Goal: Transaction & Acquisition: Book appointment/travel/reservation

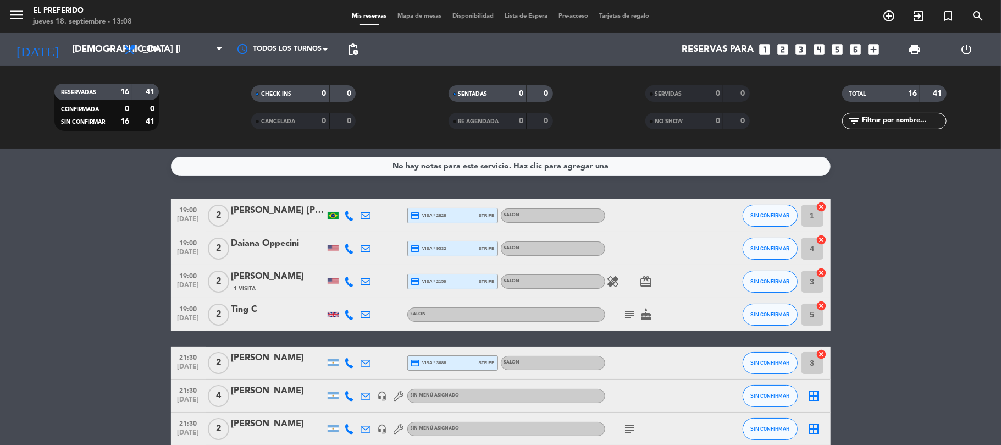
click at [788, 47] on icon "looks_two" at bounding box center [784, 49] width 14 height 14
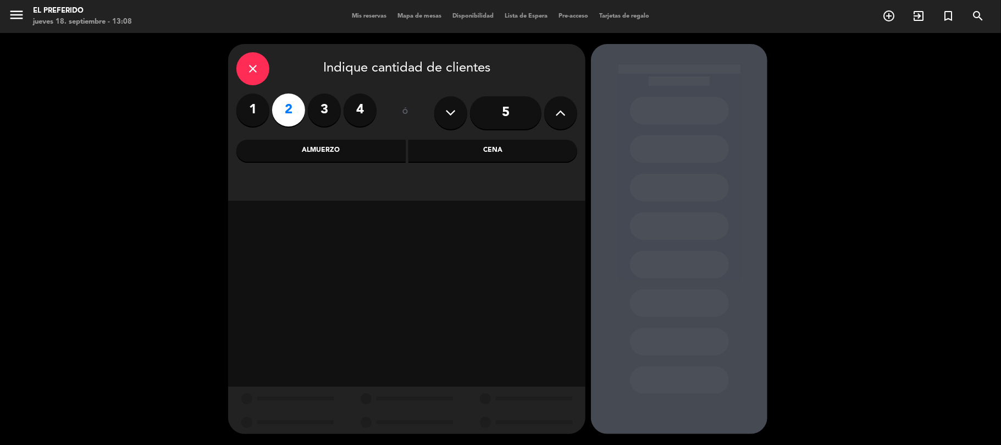
click at [480, 159] on div "Cena" at bounding box center [493, 151] width 169 height 22
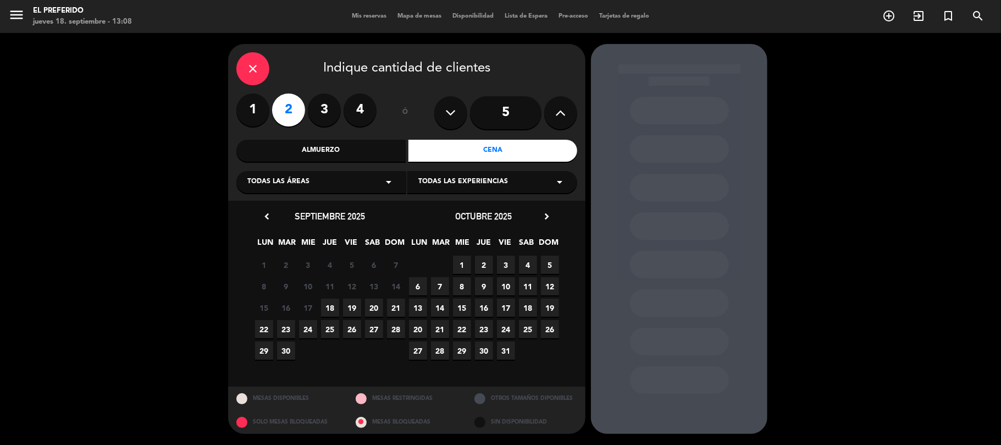
click at [339, 330] on div "22 23 24 25 26 27 28" at bounding box center [330, 328] width 154 height 21
click at [331, 331] on span "25" at bounding box center [330, 329] width 18 height 18
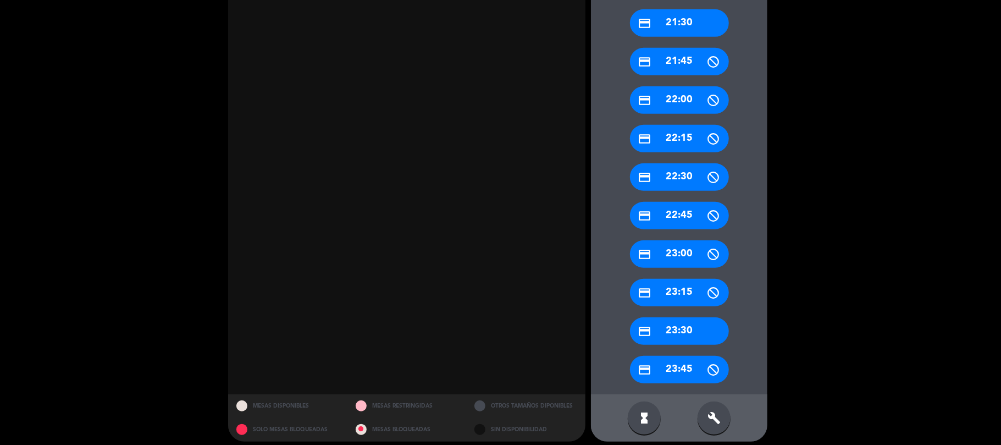
scroll to position [498, 0]
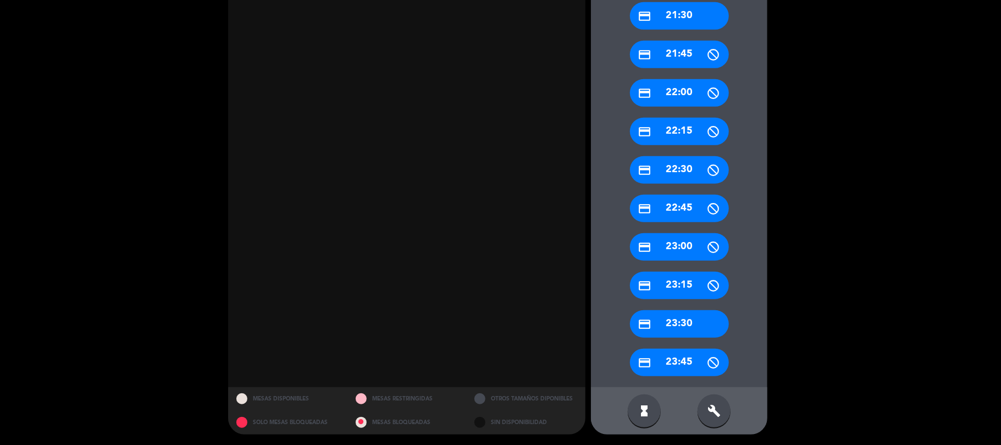
click at [719, 410] on icon "build" at bounding box center [714, 410] width 13 height 13
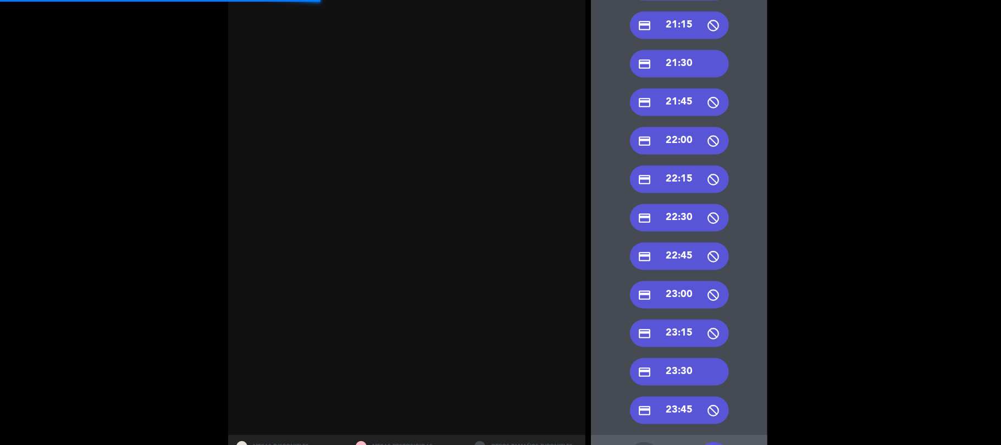
scroll to position [425, 0]
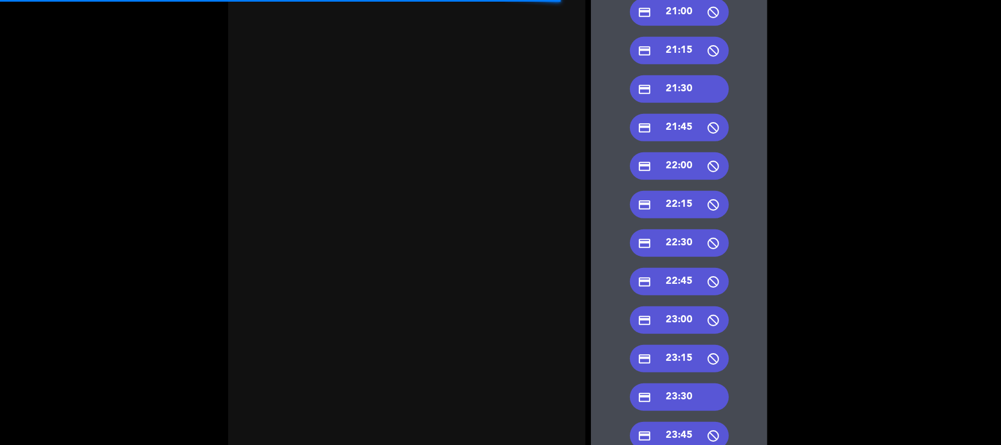
click at [693, 93] on div "credit_card 21:30" at bounding box center [679, 88] width 99 height 27
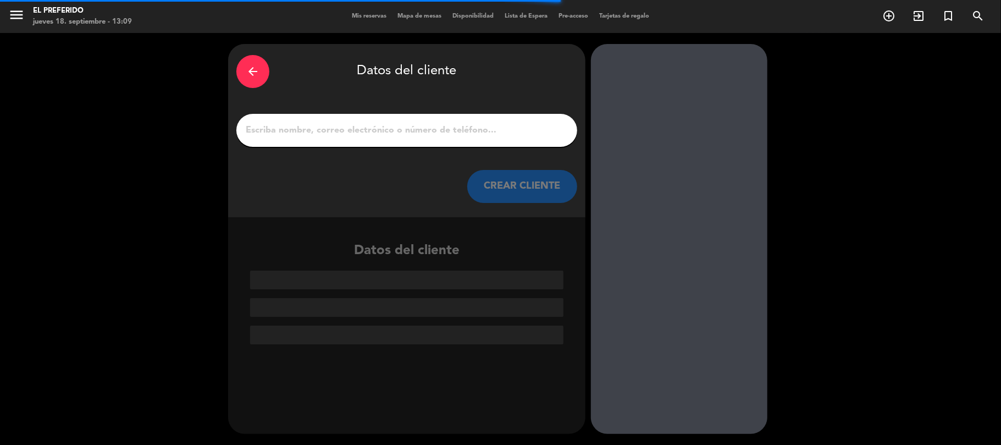
scroll to position [0, 0]
click at [693, 93] on div at bounding box center [679, 239] width 177 height 390
click at [467, 120] on div at bounding box center [406, 130] width 341 height 33
click at [467, 121] on div at bounding box center [406, 130] width 341 height 33
click at [460, 126] on input "1" at bounding box center [407, 130] width 324 height 15
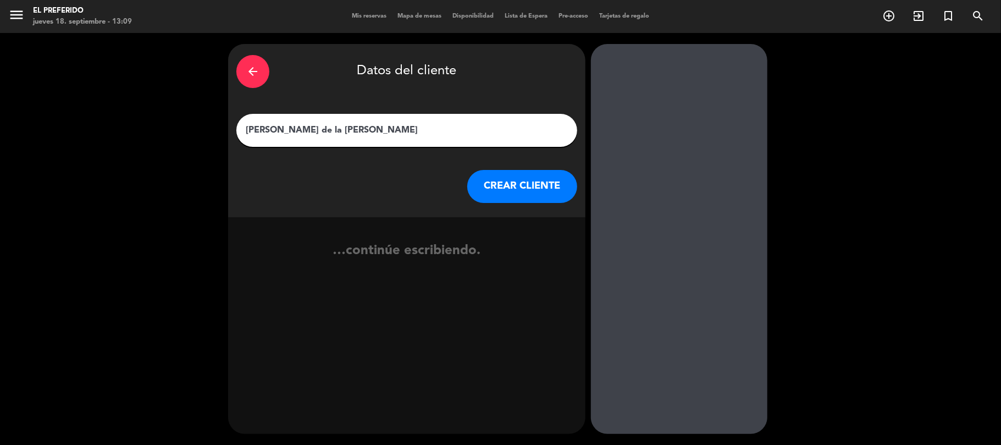
type input "[PERSON_NAME] de la [PERSON_NAME]"
click at [517, 190] on button "CREAR CLIENTE" at bounding box center [522, 186] width 110 height 33
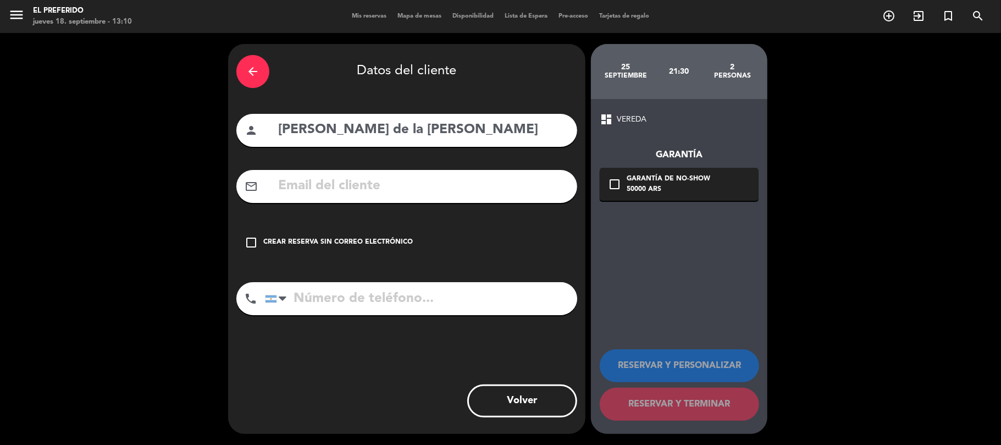
click at [399, 188] on input "text" at bounding box center [423, 186] width 292 height 23
click at [337, 196] on input "text" at bounding box center [423, 186] width 292 height 23
paste input "[EMAIL_ADDRESS][DOMAIN_NAME]"
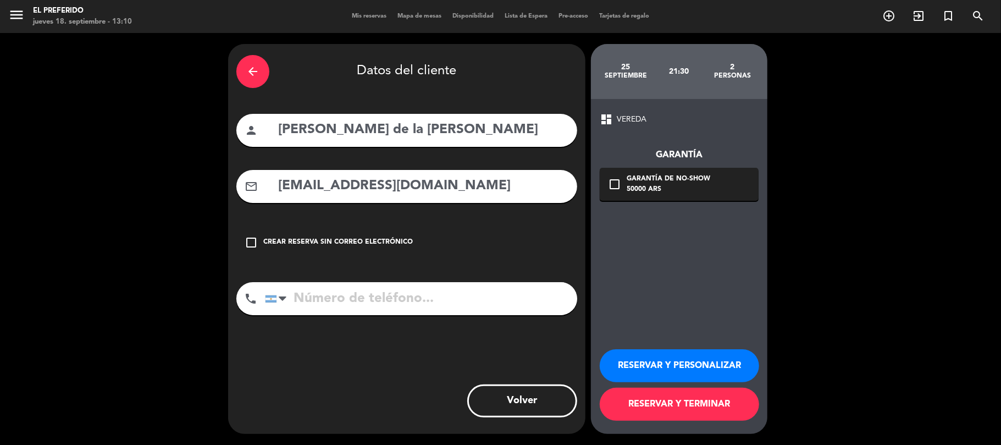
type input "[EMAIL_ADDRESS][DOMAIN_NAME]"
click at [693, 370] on button "RESERVAR Y PERSONALIZAR" at bounding box center [679, 365] width 159 height 33
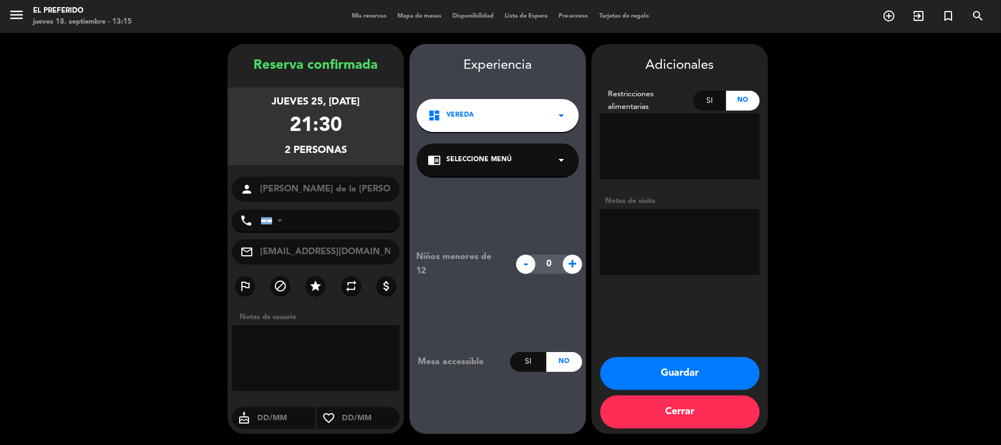
click at [680, 247] on textarea at bounding box center [680, 242] width 160 height 66
type textarea "big box"
click at [667, 367] on button "Guardar" at bounding box center [680, 373] width 159 height 33
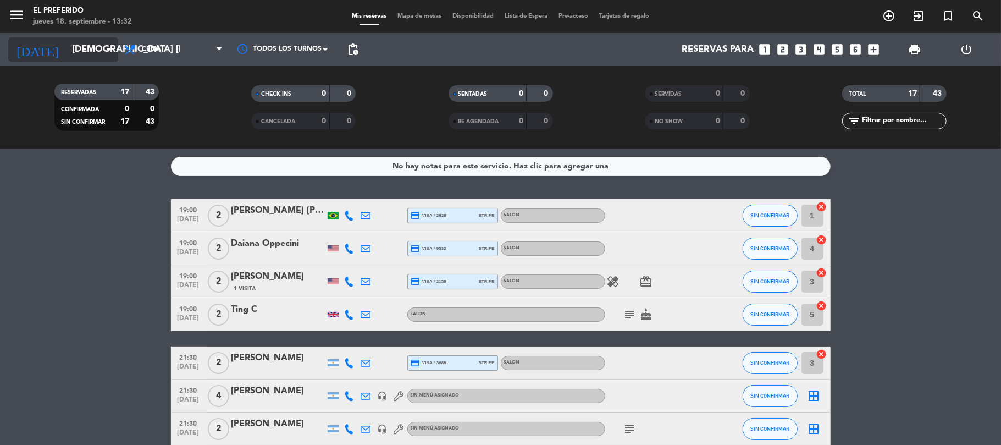
click at [67, 48] on input "[DEMOGRAPHIC_DATA] [DATE]" at bounding box center [126, 49] width 119 height 21
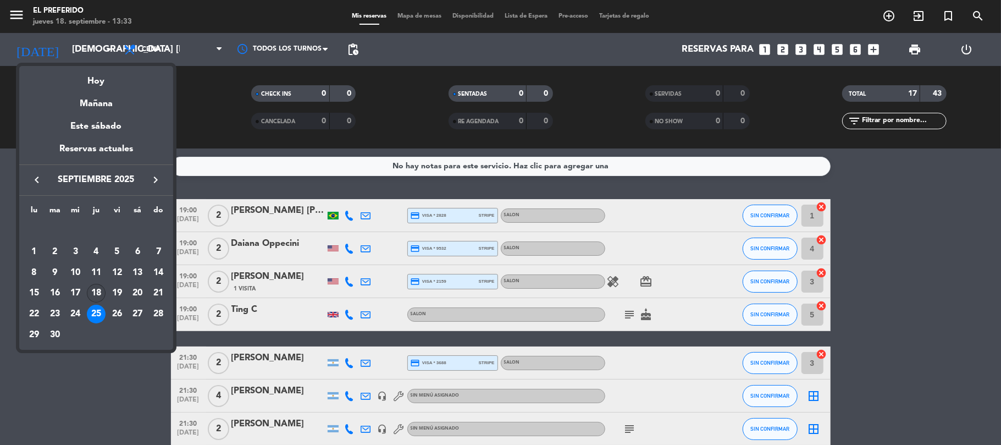
click at [99, 293] on div "18" at bounding box center [96, 293] width 19 height 19
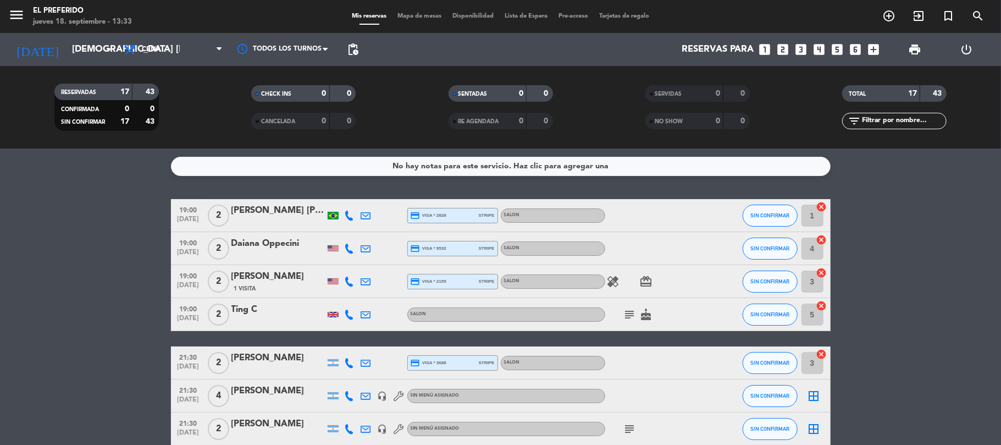
type input "[DEMOGRAPHIC_DATA] [DATE]"
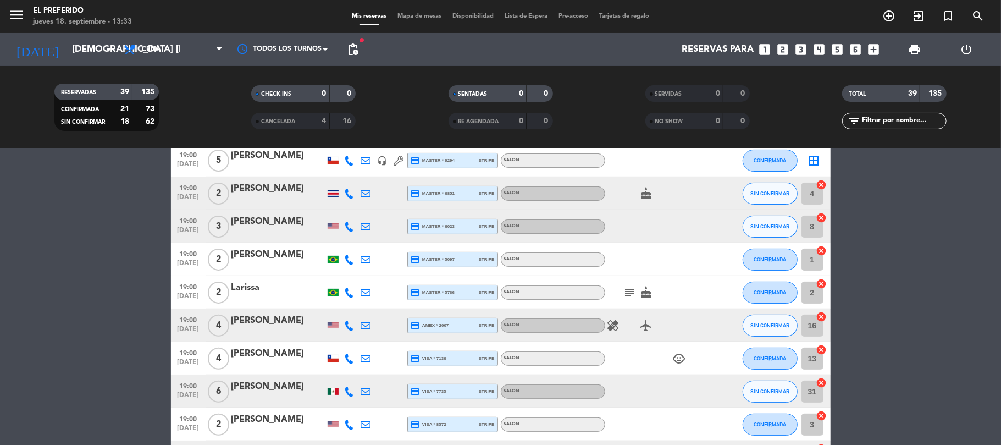
scroll to position [366, 0]
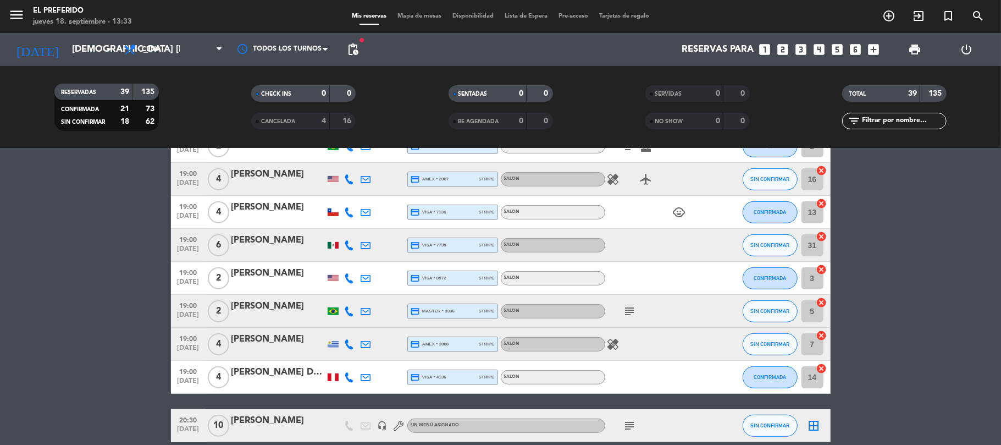
click at [284, 249] on div at bounding box center [278, 252] width 93 height 9
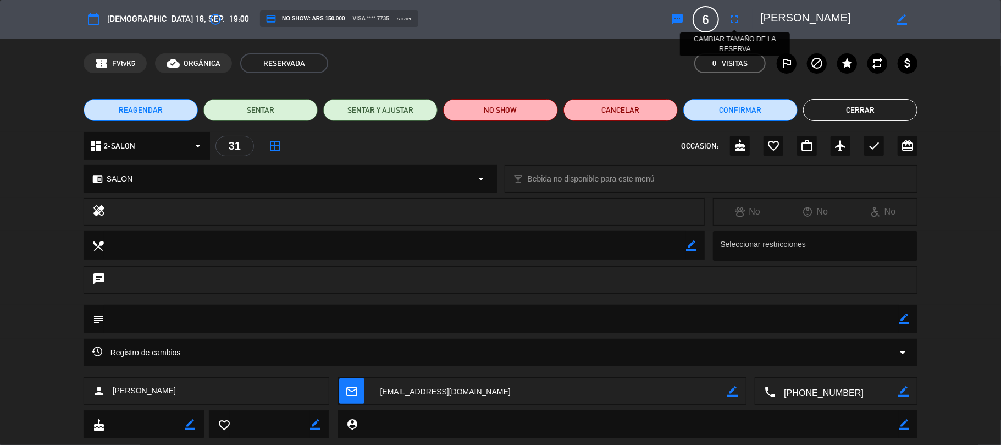
click at [731, 18] on icon "fullscreen" at bounding box center [734, 19] width 13 height 13
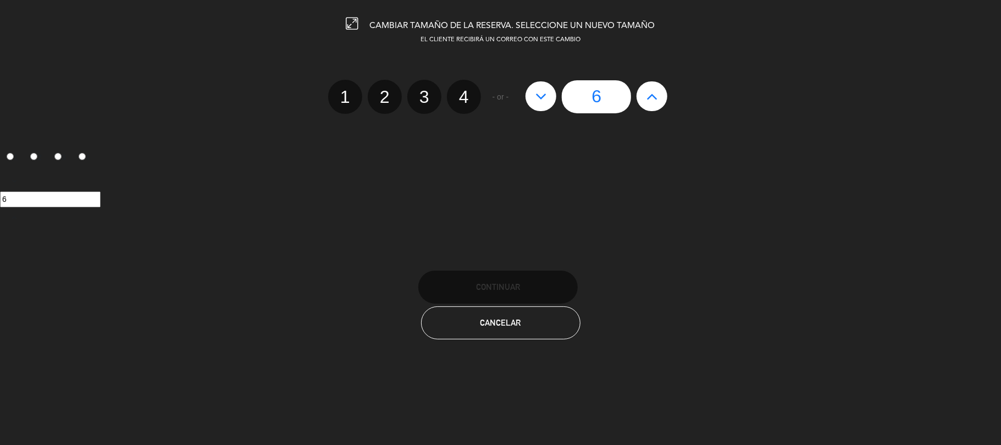
click at [536, 95] on icon at bounding box center [542, 96] width 12 height 18
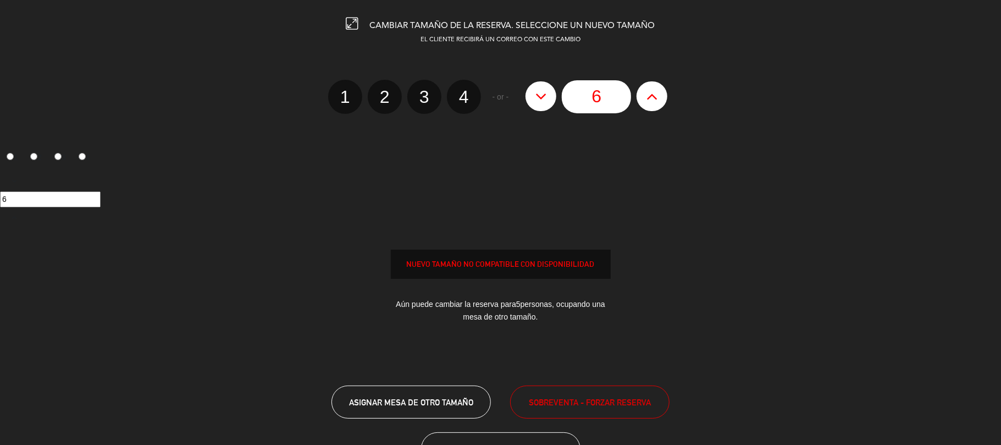
type input "5"
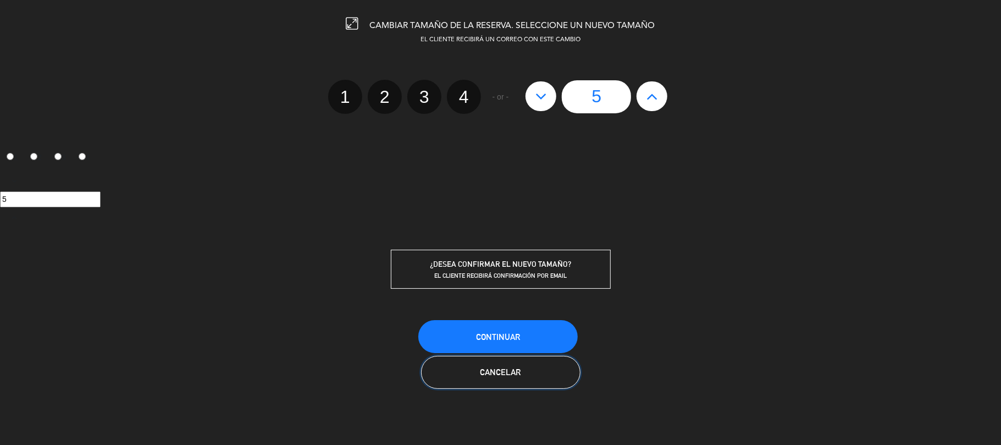
click at [517, 377] on button "Cancelar" at bounding box center [500, 372] width 159 height 33
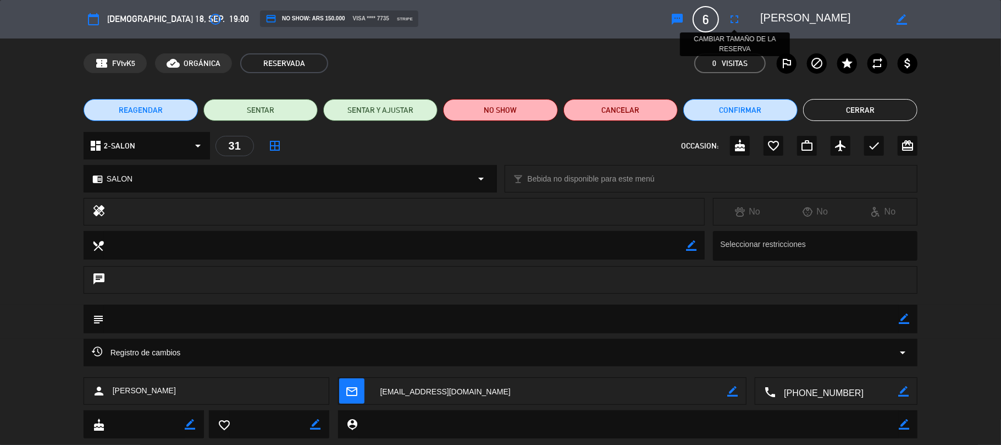
click at [738, 20] on icon "fullscreen" at bounding box center [734, 19] width 13 height 13
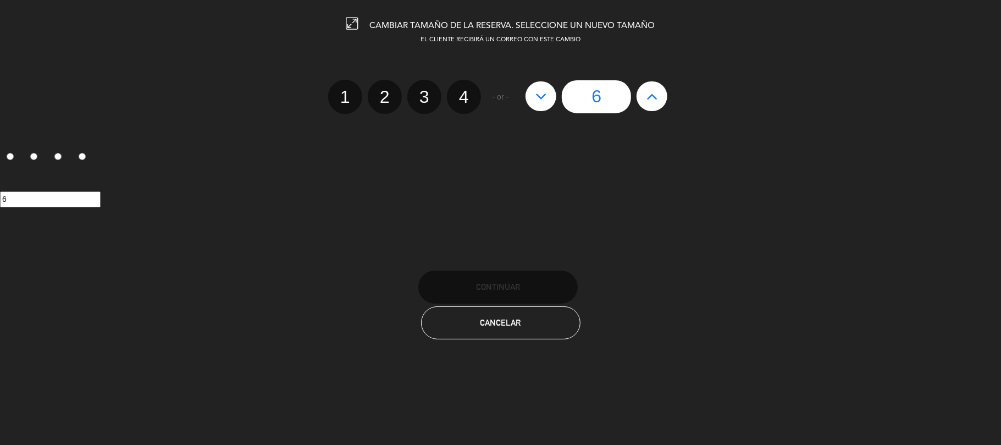
click at [387, 96] on label "2" at bounding box center [385, 97] width 34 height 34
click at [387, 91] on input "2" at bounding box center [383, 87] width 7 height 7
radio input "true"
radio input "false"
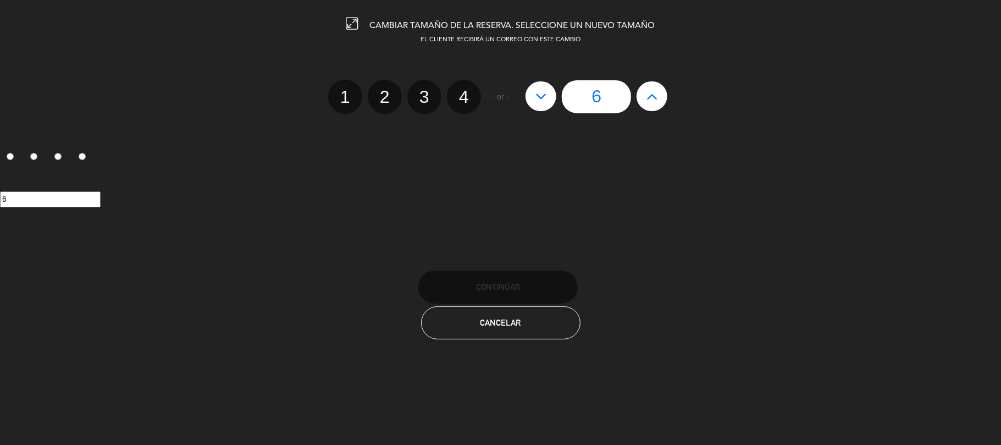
radio input "false"
radio input "true"
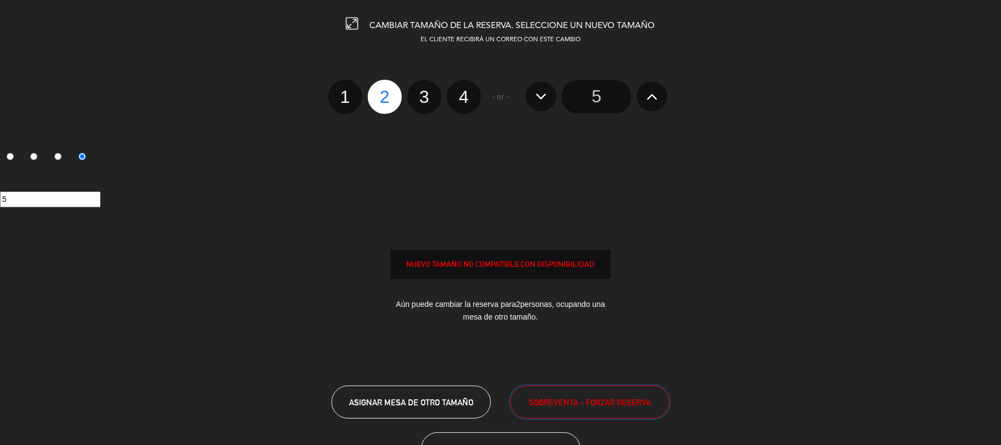
click at [552, 397] on span "SOBREVENTA - FORZAR RESERVA" at bounding box center [590, 402] width 122 height 13
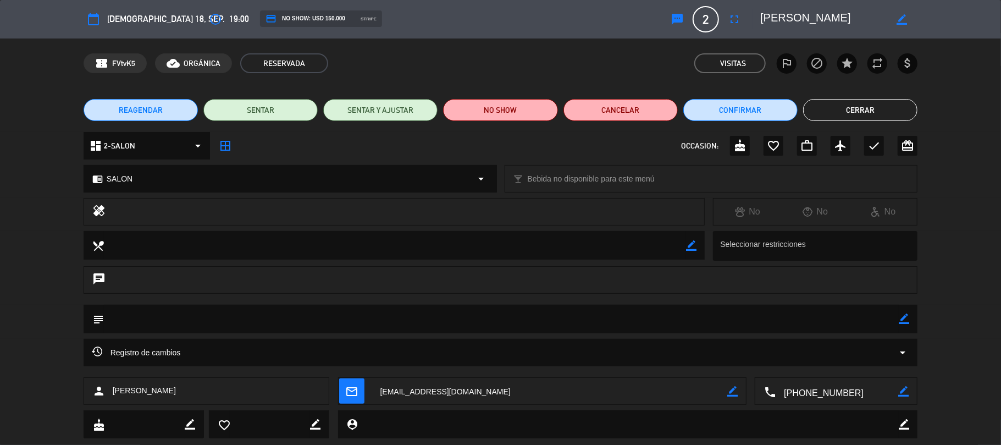
click at [872, 106] on button "Cerrar" at bounding box center [860, 110] width 114 height 22
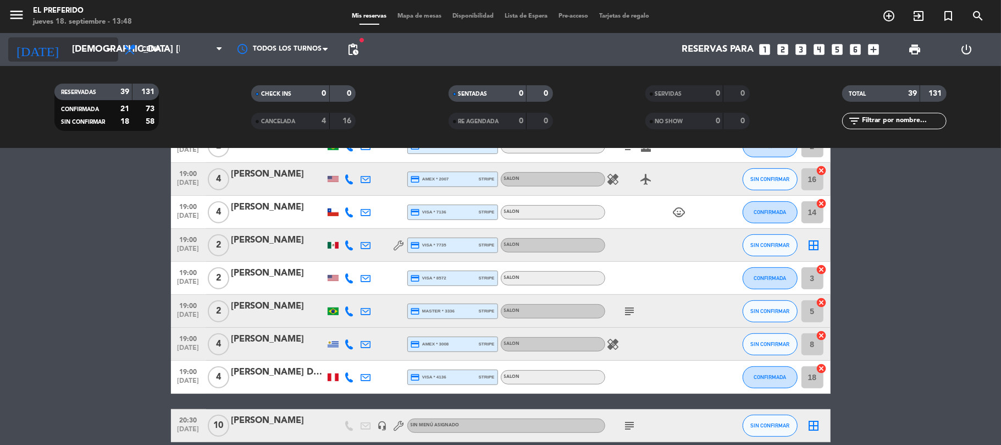
click at [67, 52] on input "[DEMOGRAPHIC_DATA] [DATE]" at bounding box center [126, 49] width 119 height 21
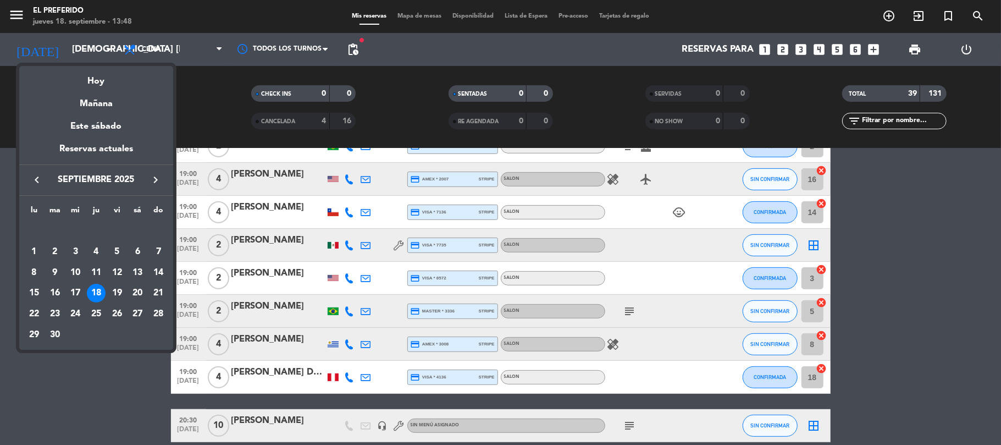
click at [153, 177] on icon "keyboard_arrow_right" at bounding box center [155, 179] width 13 height 13
click at [99, 275] on div "9" at bounding box center [96, 272] width 19 height 19
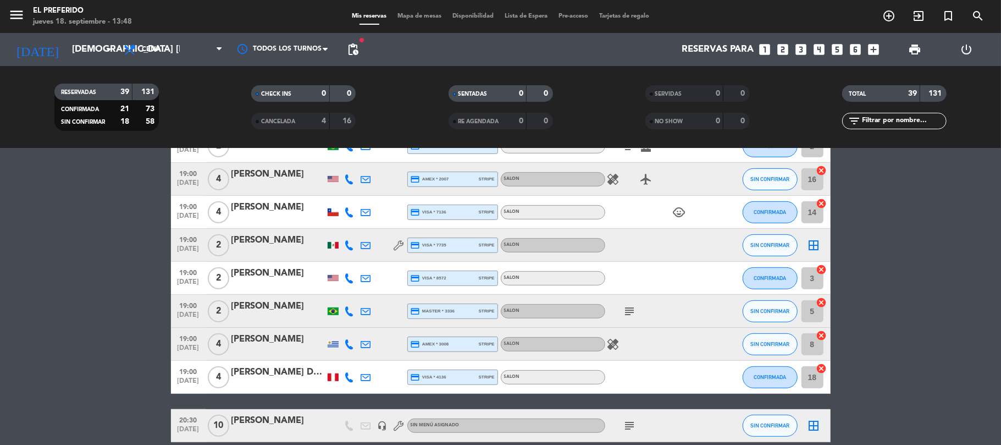
type input "[DEMOGRAPHIC_DATA] [DATE]"
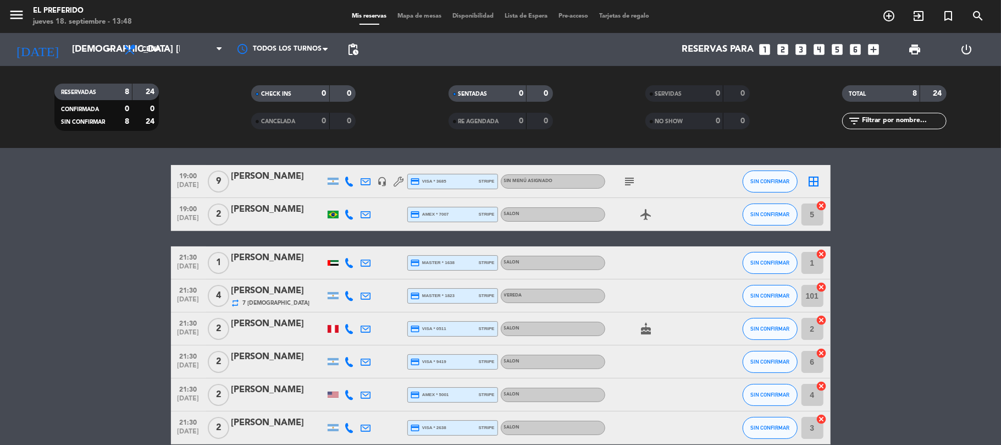
scroll to position [88, 0]
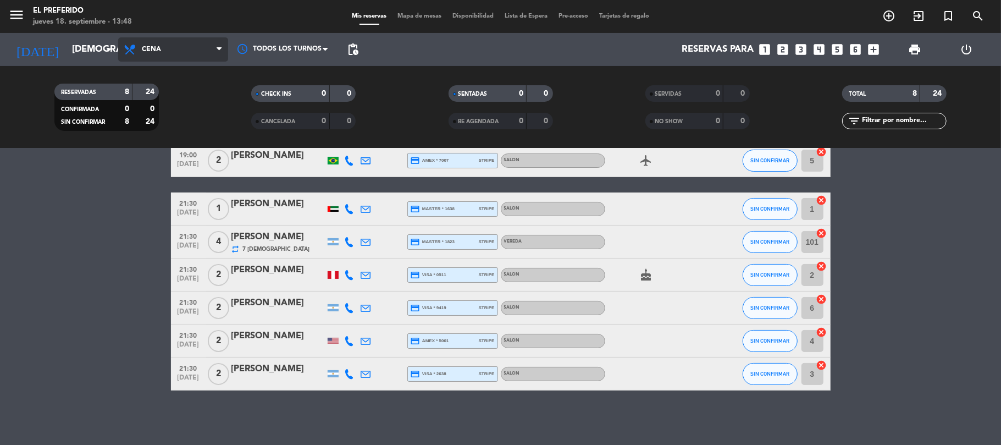
click at [181, 49] on span "Cena" at bounding box center [173, 49] width 110 height 24
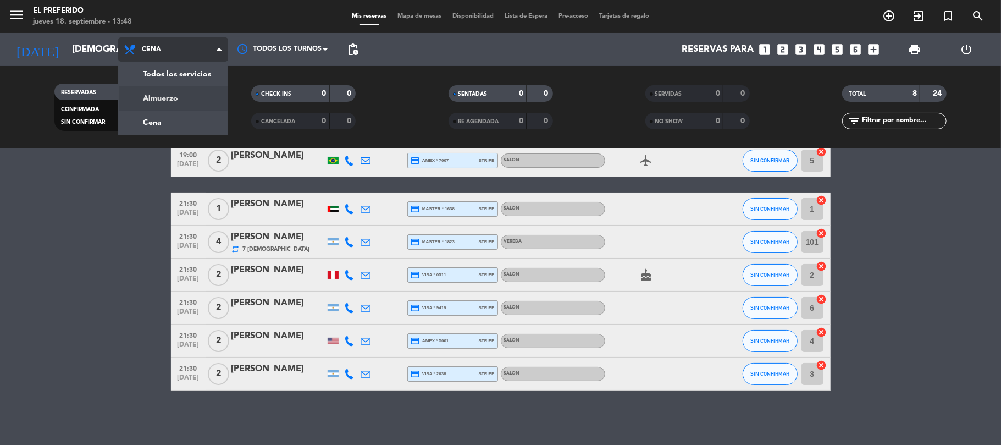
click at [189, 100] on div "menu El Preferido jueves 18. septiembre - 13:48 Mis reservas Mapa de mesas Disp…" at bounding box center [500, 74] width 1001 height 148
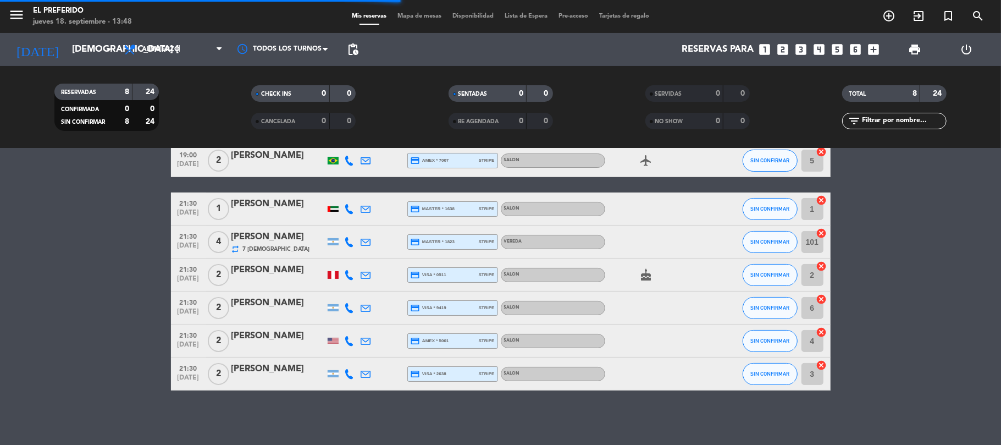
scroll to position [0, 0]
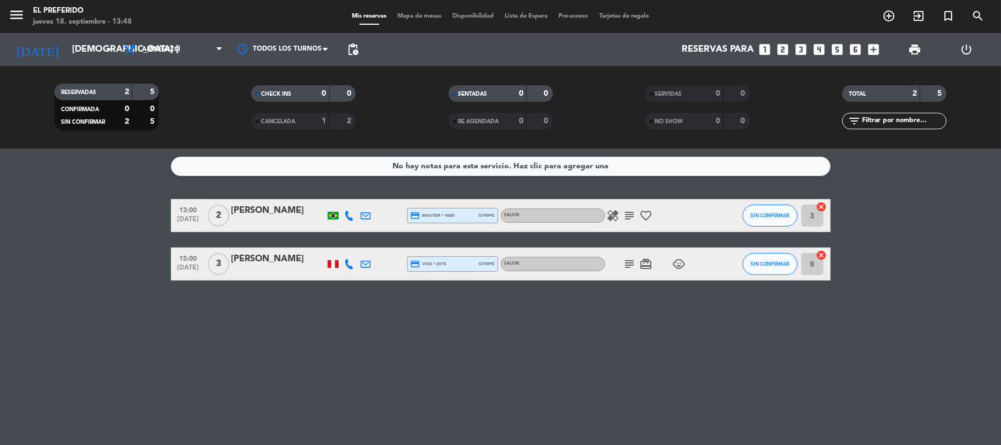
click at [122, 293] on div "No hay notas para este servicio. Haz clic para agregar una 13:00 [DATE] 2 [PERS…" at bounding box center [500, 296] width 1001 height 296
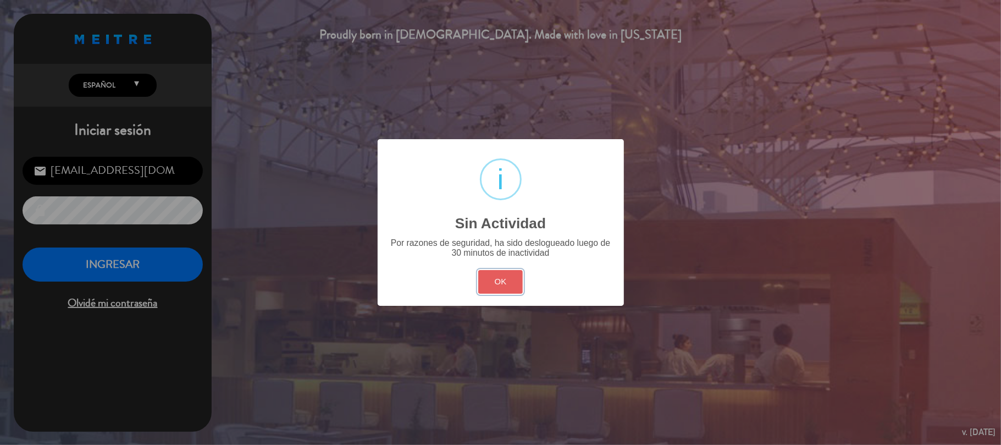
click at [517, 284] on button "OK" at bounding box center [500, 282] width 45 height 24
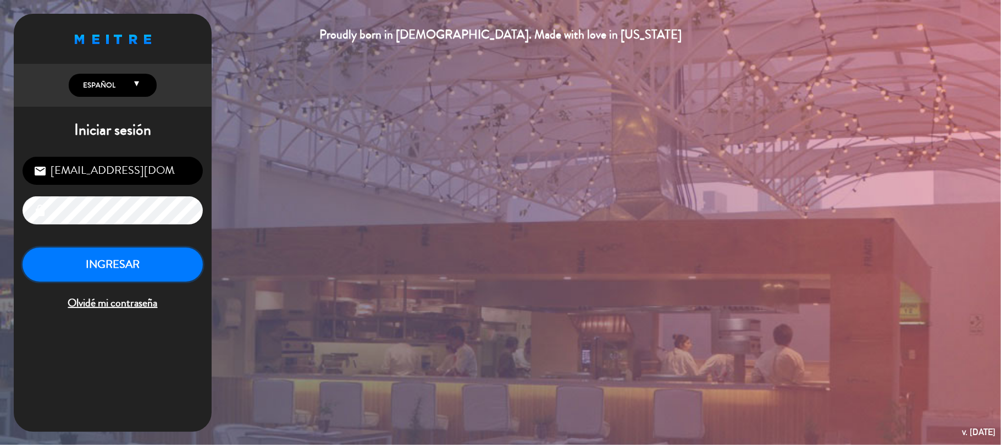
click at [126, 267] on button "INGRESAR" at bounding box center [113, 264] width 180 height 35
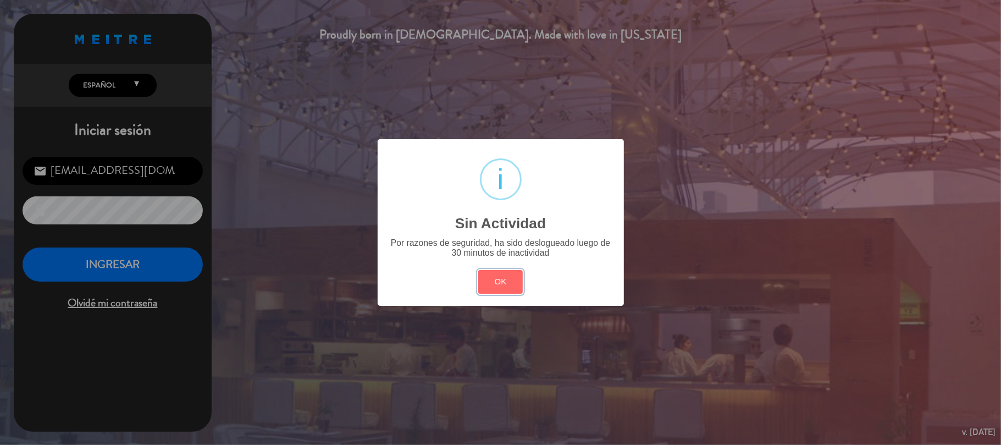
drag, startPoint x: 506, startPoint y: 290, endPoint x: 416, endPoint y: 276, distance: 91.4
click at [500, 288] on button "OK" at bounding box center [500, 282] width 45 height 24
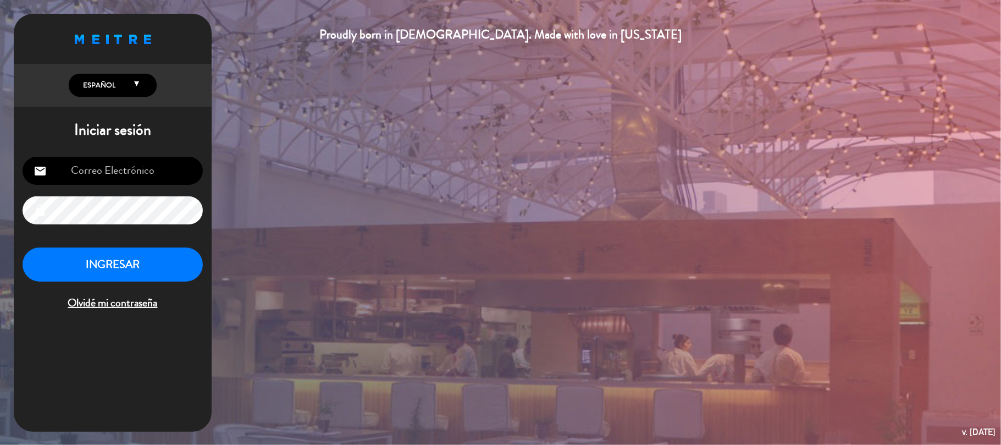
type input "[EMAIL_ADDRESS][DOMAIN_NAME]"
click at [111, 268] on button "INGRESAR" at bounding box center [113, 264] width 180 height 35
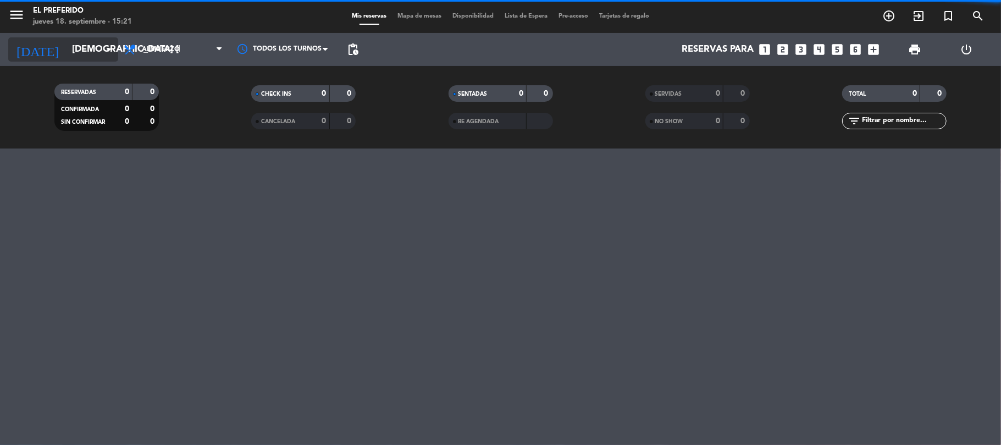
click at [71, 51] on input "[DEMOGRAPHIC_DATA] [DATE]" at bounding box center [126, 49] width 119 height 21
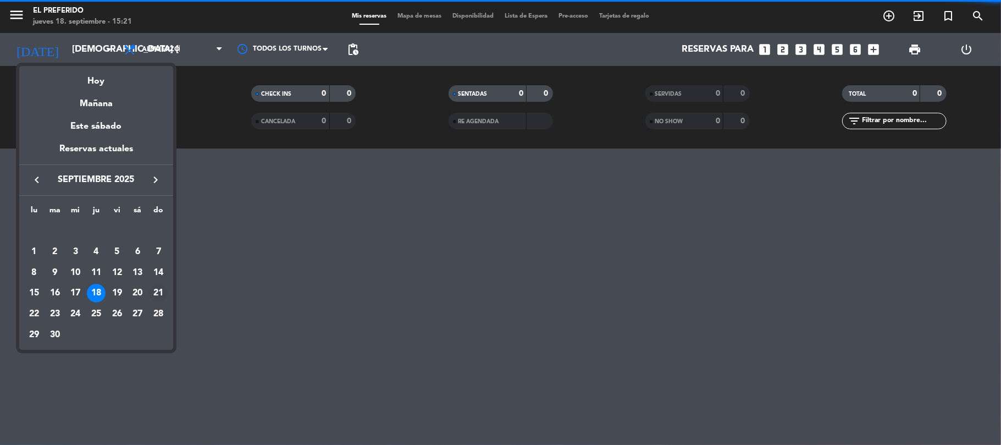
click at [155, 293] on div "21" at bounding box center [158, 293] width 19 height 19
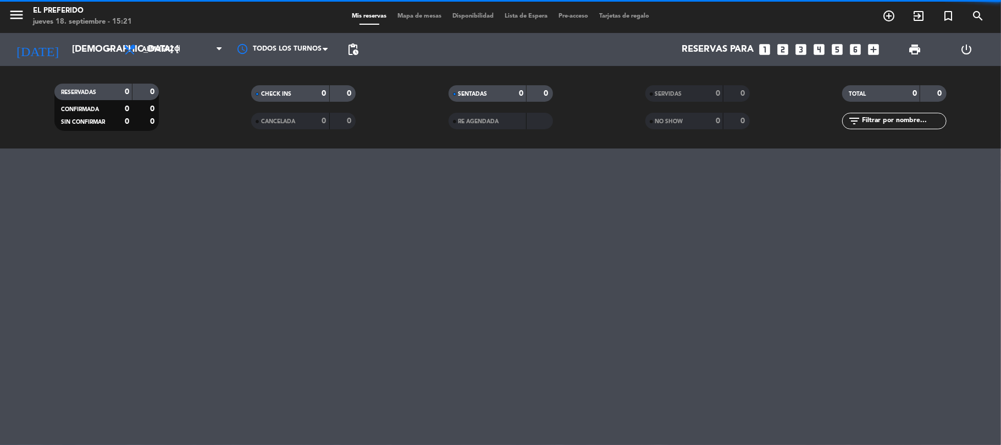
type input "dom. 21 sep."
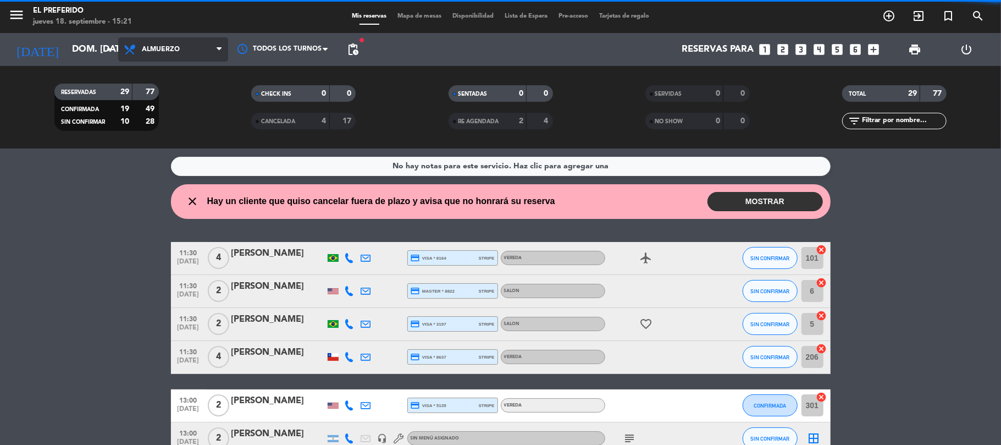
click at [211, 47] on span "Almuerzo" at bounding box center [173, 49] width 110 height 24
click at [181, 128] on div "menu El Preferido jueves 18. septiembre - 15:21 Mis reservas Mapa de mesas Disp…" at bounding box center [500, 74] width 1001 height 148
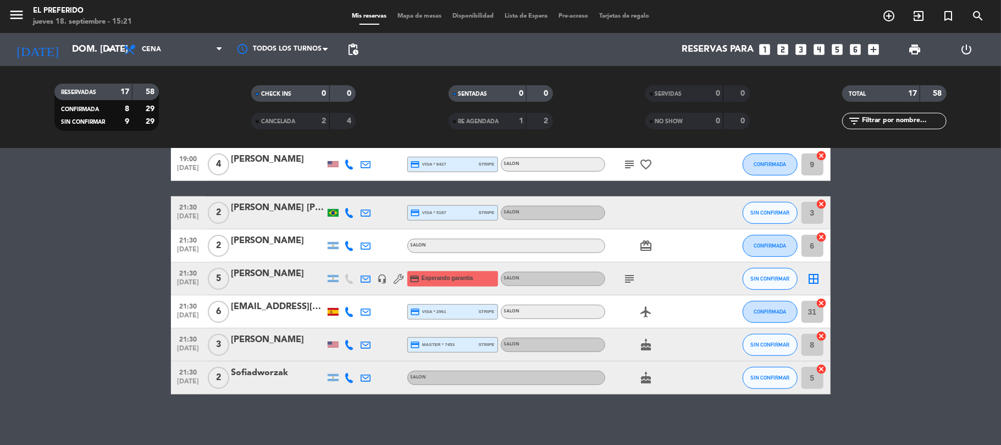
scroll to position [385, 0]
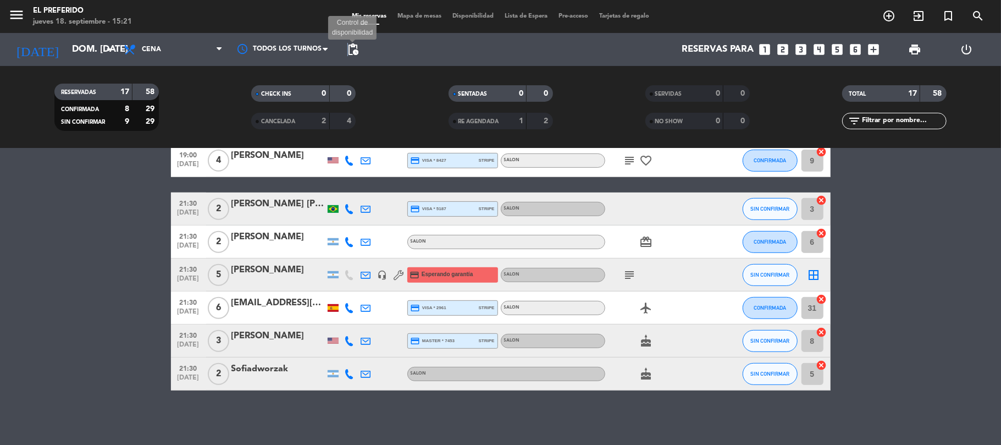
click at [350, 48] on span "pending_actions" at bounding box center [352, 49] width 13 height 13
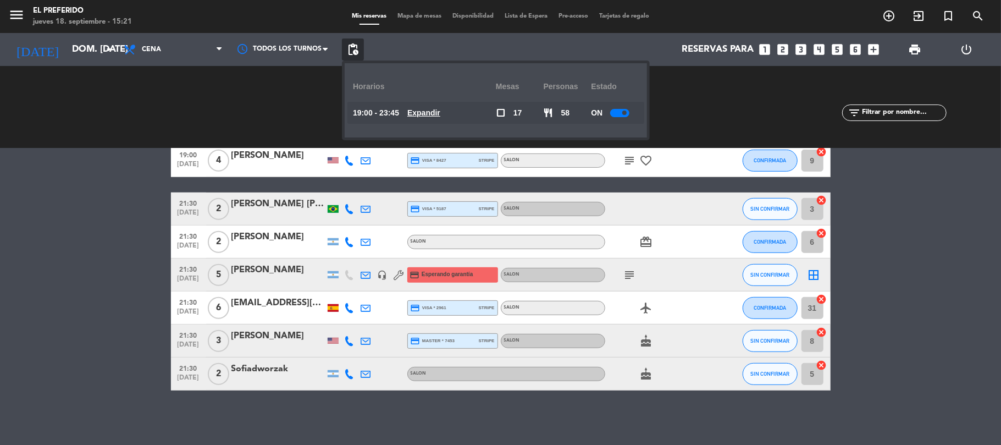
click at [93, 265] on bookings-row "19:00 sep. 21 2 Ada Esquivel credit_card visa * 6751 stripe SALON SIN CONFIRMAR…" at bounding box center [500, 102] width 1001 height 576
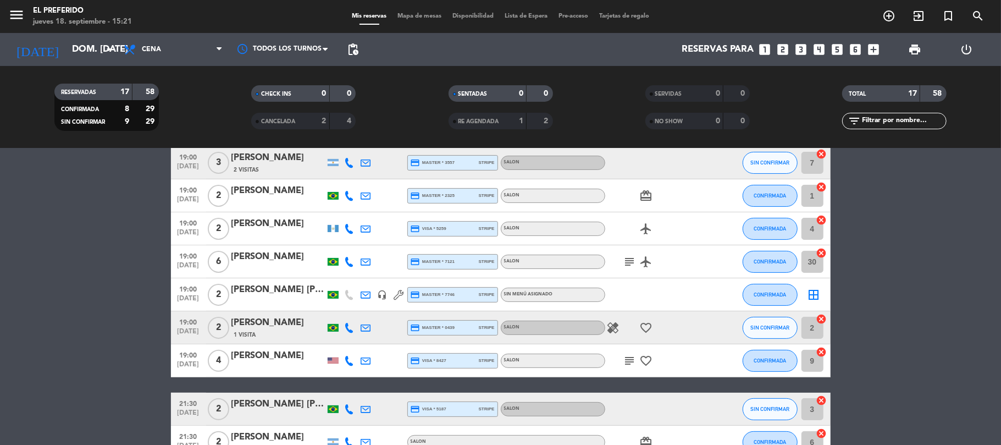
scroll to position [165, 0]
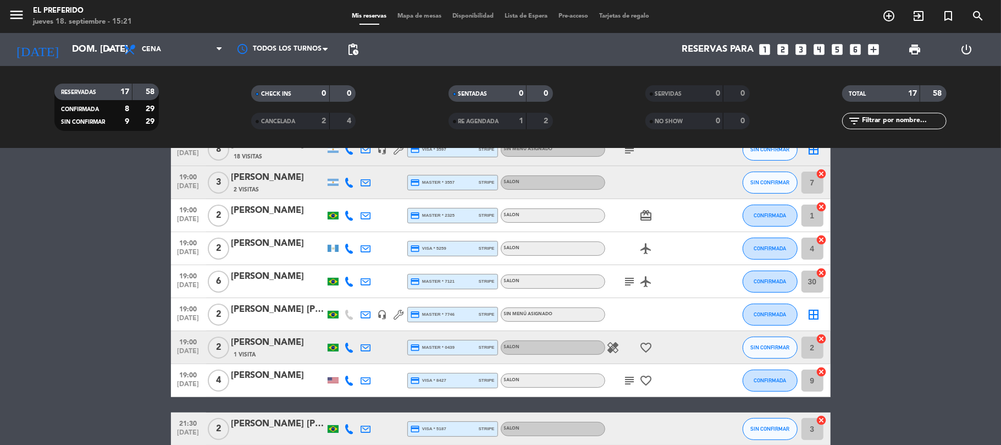
click at [841, 51] on icon "looks_5" at bounding box center [838, 49] width 14 height 14
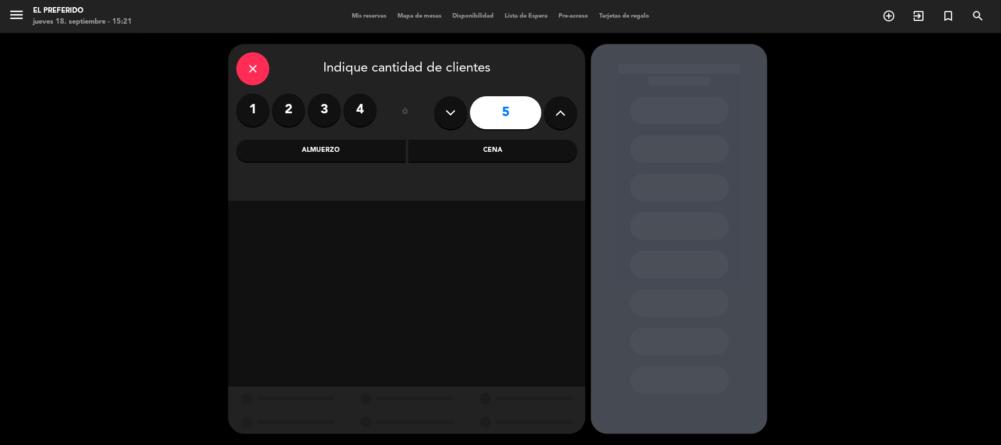
click at [445, 154] on div "Cena" at bounding box center [493, 151] width 169 height 22
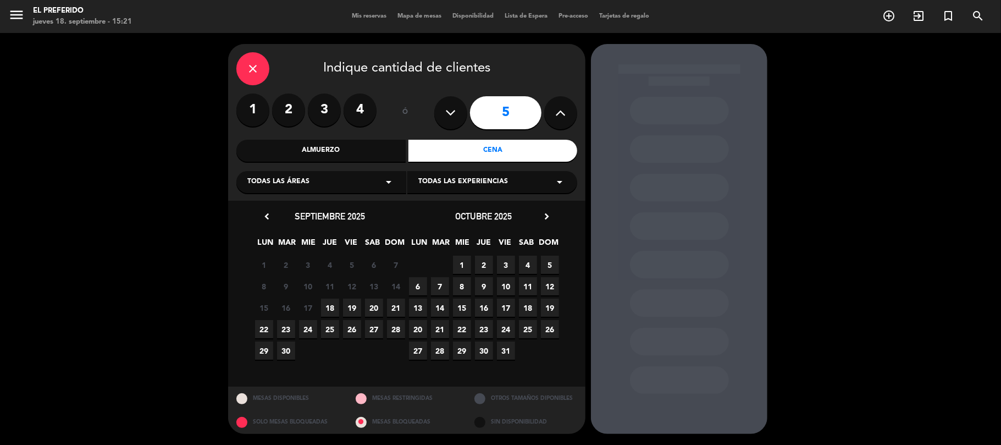
click at [397, 307] on span "21" at bounding box center [396, 308] width 18 height 18
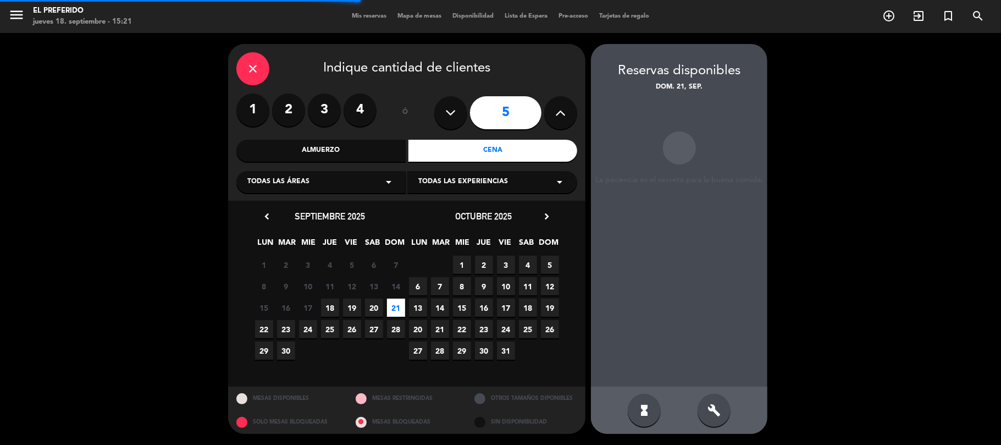
click at [702, 407] on div "build" at bounding box center [714, 410] width 33 height 33
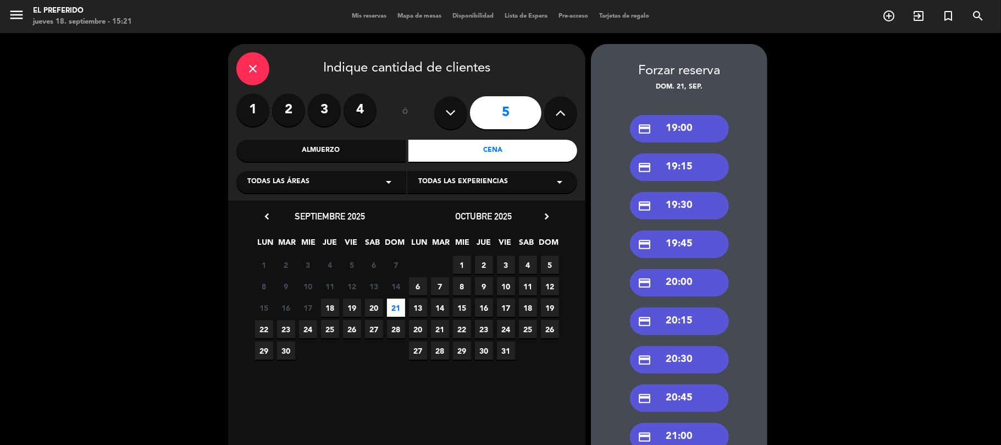
click at [701, 129] on div "credit_card 19:00" at bounding box center [679, 128] width 99 height 27
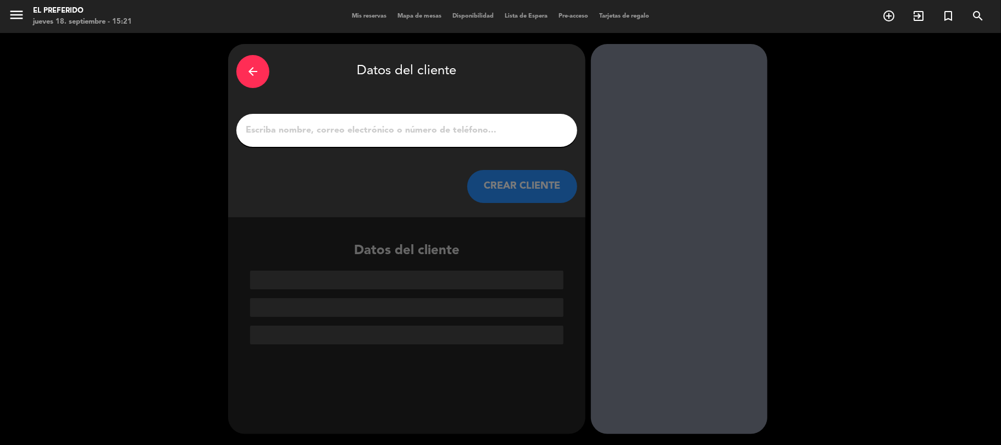
drag, startPoint x: 417, startPoint y: 140, endPoint x: 430, endPoint y: 130, distance: 15.7
click at [422, 136] on div at bounding box center [406, 130] width 341 height 33
click at [430, 130] on input "1" at bounding box center [407, 130] width 324 height 15
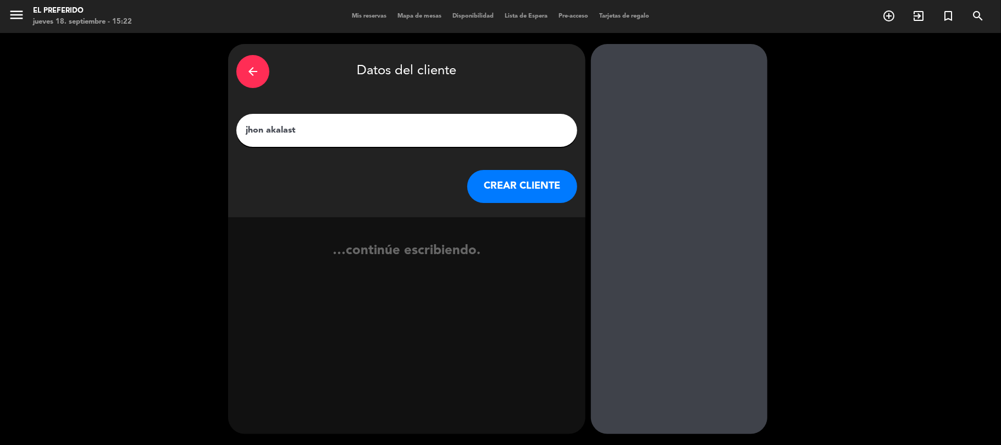
type input "jhon akalast"
click at [487, 181] on button "CREAR CLIENTE" at bounding box center [522, 186] width 110 height 33
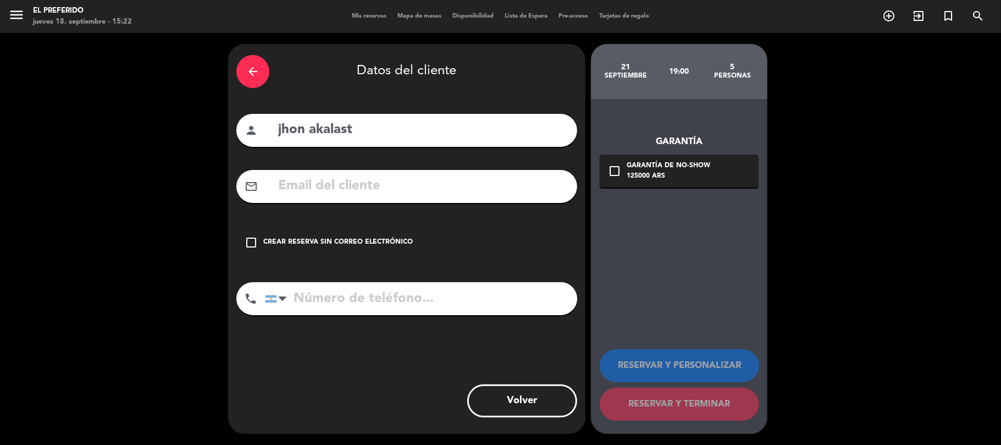
click at [355, 302] on input "tel" at bounding box center [421, 298] width 312 height 33
click at [388, 247] on div "Crear reserva sin correo electrónico" at bounding box center [338, 242] width 150 height 11
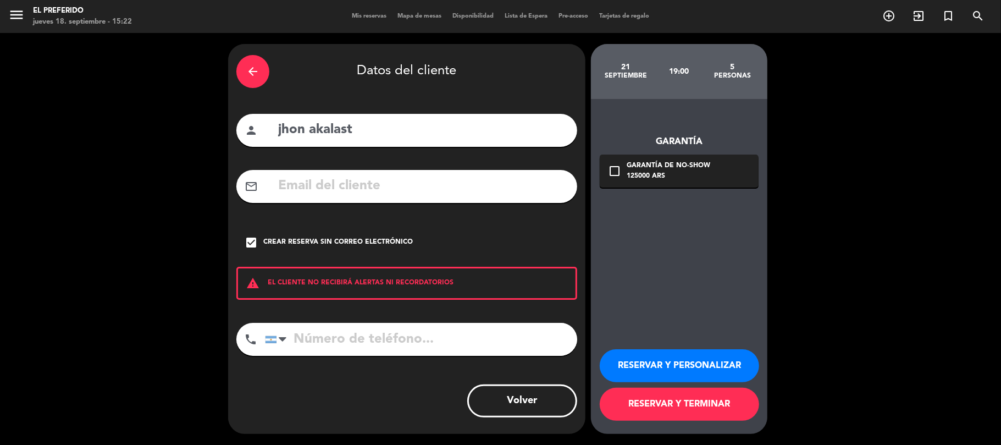
click at [397, 320] on div "arrow_back Datos del cliente person jhon akalast mail_outline check_box Crear r…" at bounding box center [406, 239] width 357 height 390
click at [395, 337] on input "tel" at bounding box center [421, 339] width 312 height 33
type input "1133026897"
click at [670, 363] on button "RESERVAR Y PERSONALIZAR" at bounding box center [679, 365] width 159 height 33
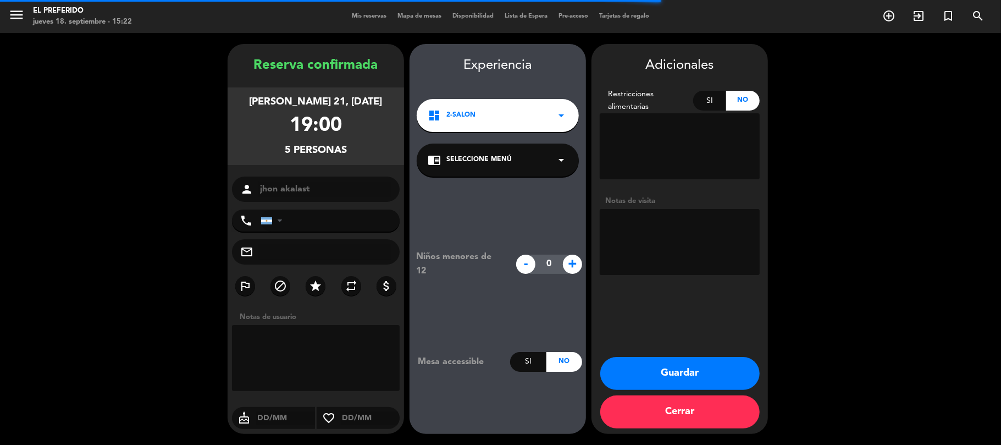
type input "+541133026897"
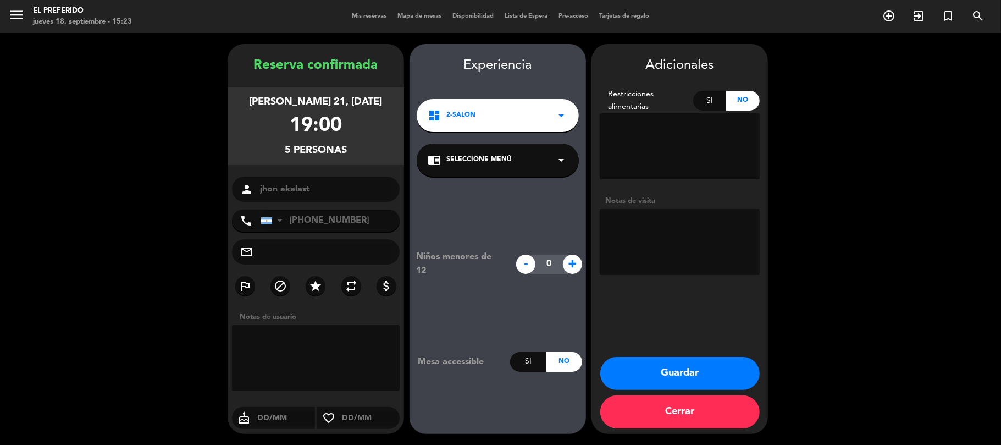
click at [613, 375] on button "Guardar" at bounding box center [680, 373] width 159 height 33
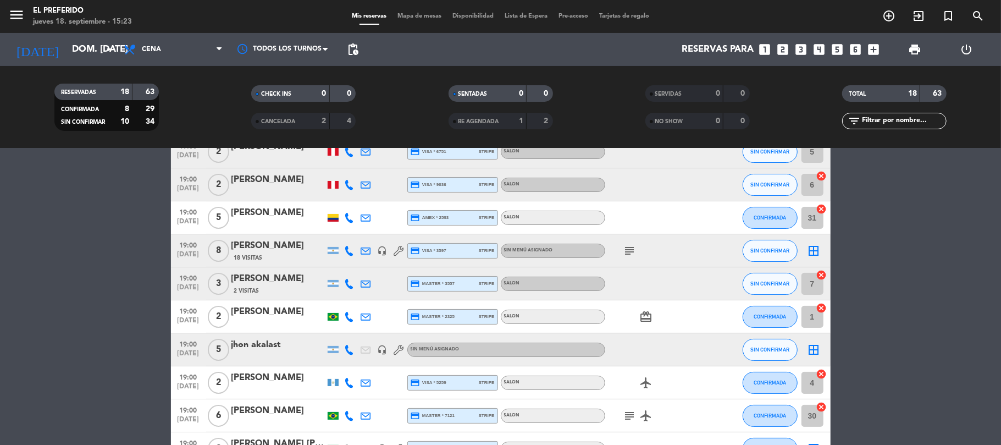
scroll to position [146, 0]
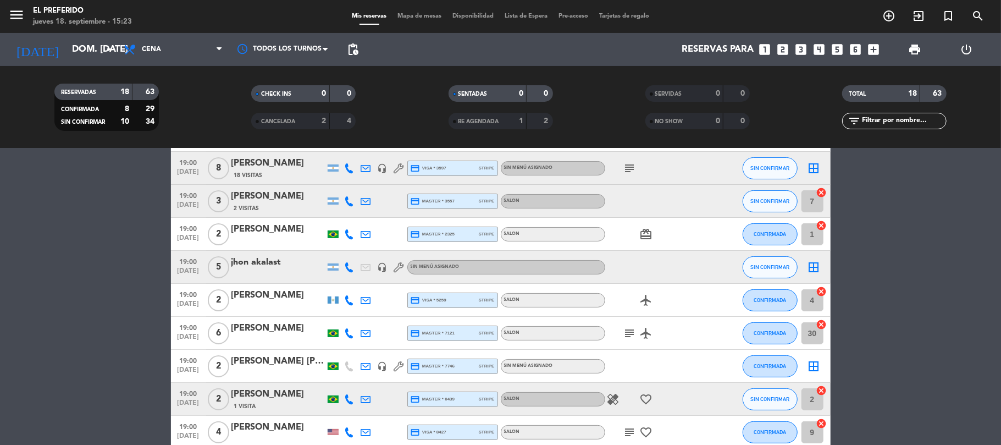
click at [284, 267] on div "jhon akalast" at bounding box center [278, 262] width 93 height 14
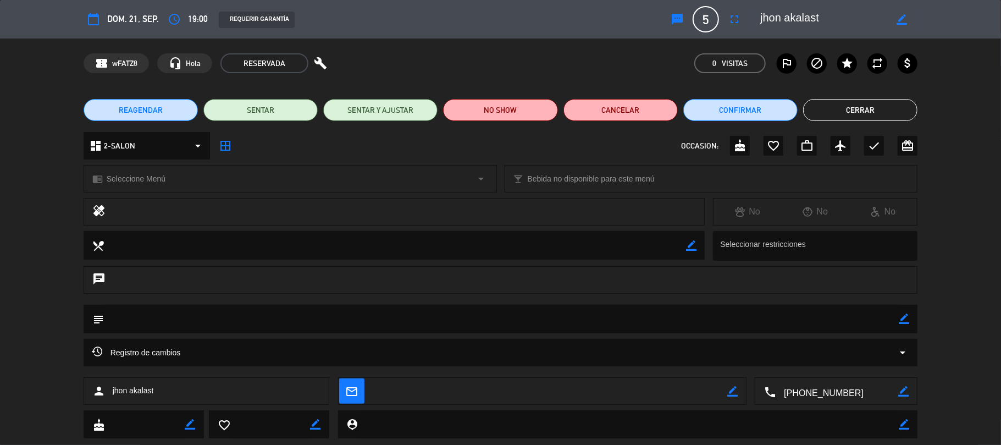
drag, startPoint x: 907, startPoint y: 14, endPoint x: 799, endPoint y: 21, distance: 109.1
click at [907, 14] on div "border_color" at bounding box center [902, 19] width 31 height 20
click at [772, 16] on textarea at bounding box center [824, 19] width 126 height 20
click at [900, 16] on icon "border_color" at bounding box center [902, 19] width 10 height 10
type textarea "john akalast"
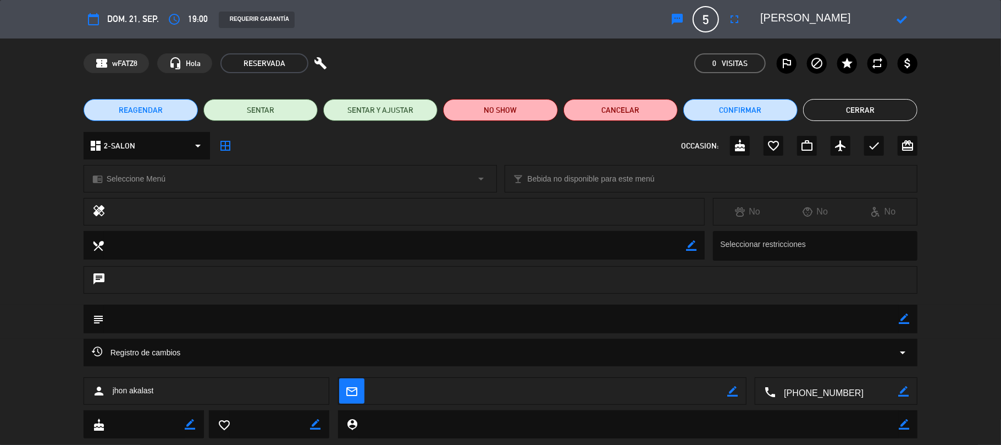
click at [899, 18] on icon at bounding box center [902, 19] width 10 height 10
click at [861, 110] on button "Cerrar" at bounding box center [860, 110] width 114 height 22
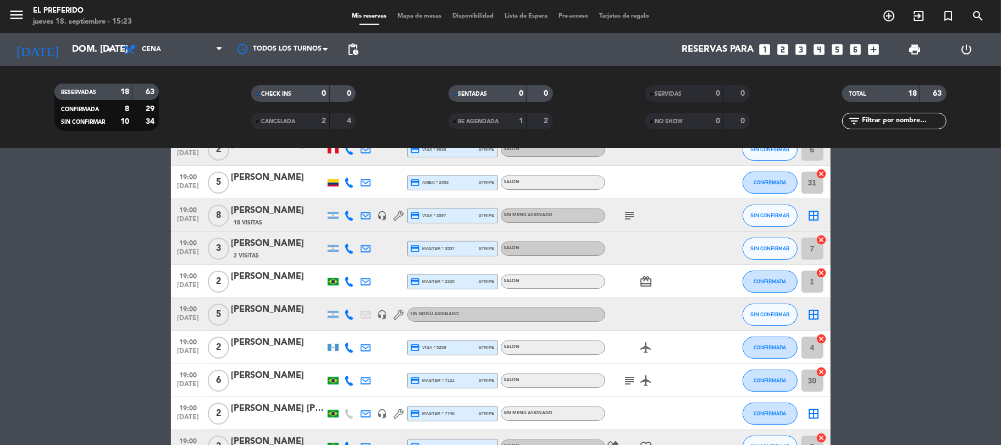
scroll to position [0, 0]
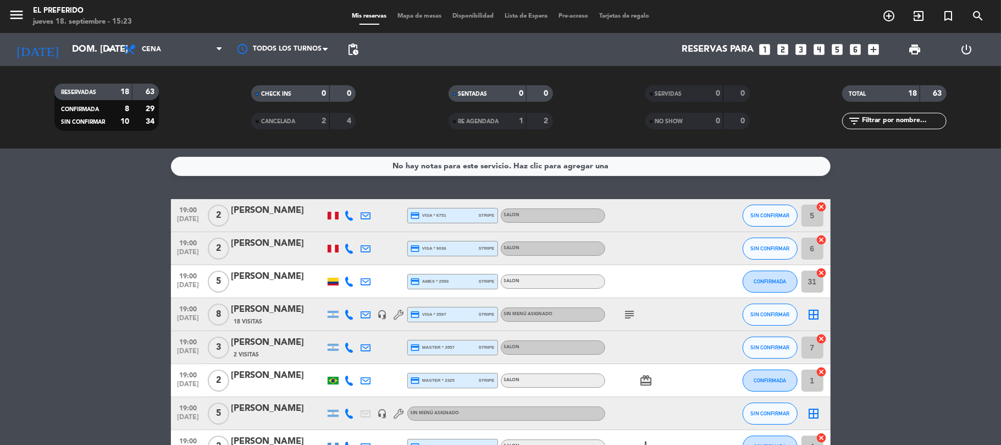
click at [355, 56] on span "pending_actions" at bounding box center [353, 49] width 22 height 22
click at [359, 45] on span "pending_actions" at bounding box center [352, 49] width 13 height 13
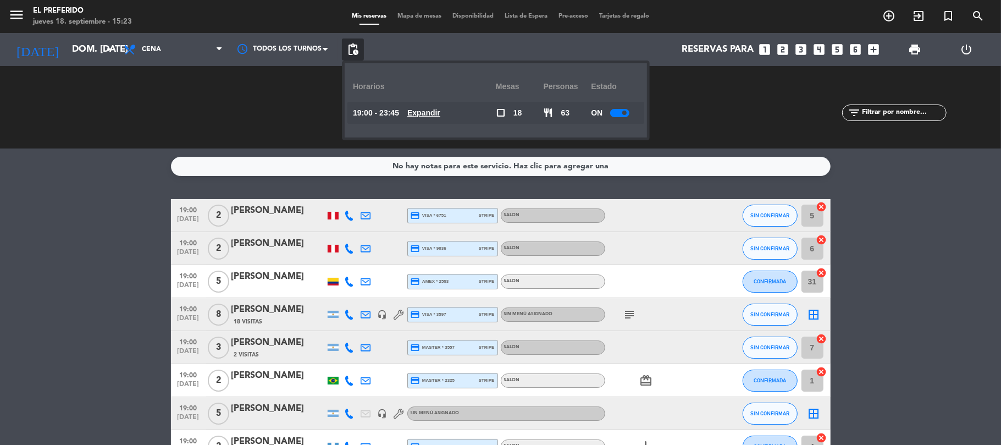
drag, startPoint x: 427, startPoint y: 106, endPoint x: 434, endPoint y: 117, distance: 13.4
click at [427, 107] on span "Expandir" at bounding box center [424, 113] width 33 height 13
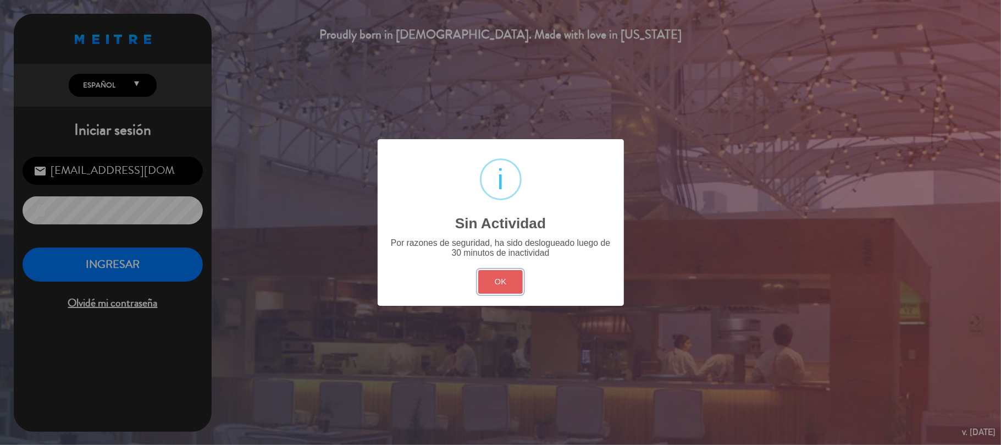
click at [511, 282] on button "OK" at bounding box center [500, 282] width 45 height 24
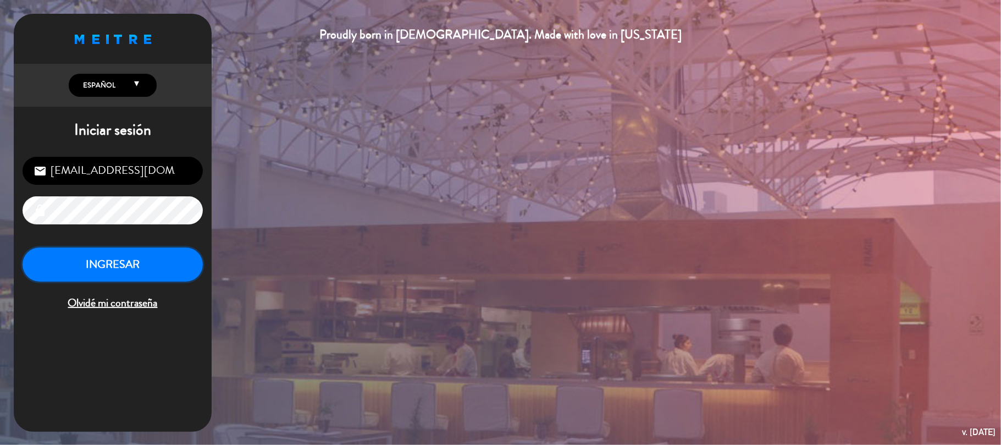
click at [185, 262] on button "INGRESAR" at bounding box center [113, 264] width 180 height 35
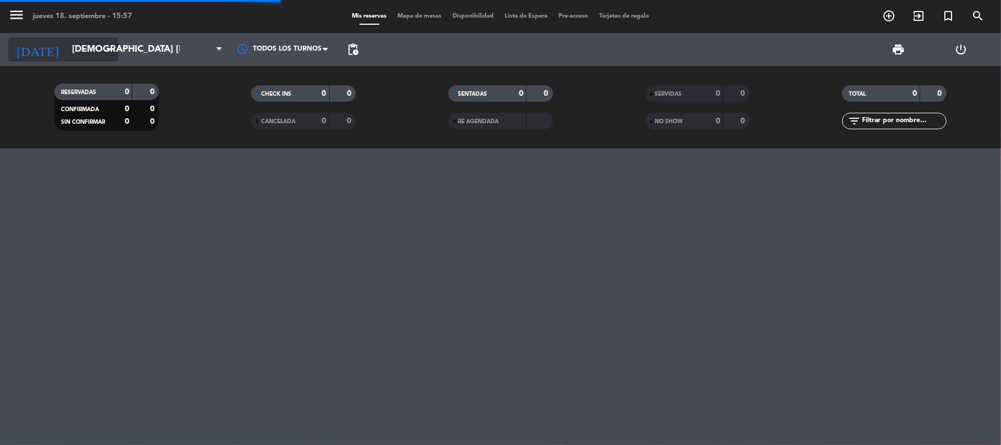
click at [97, 56] on input "[DEMOGRAPHIC_DATA] [DATE]" at bounding box center [126, 49] width 119 height 21
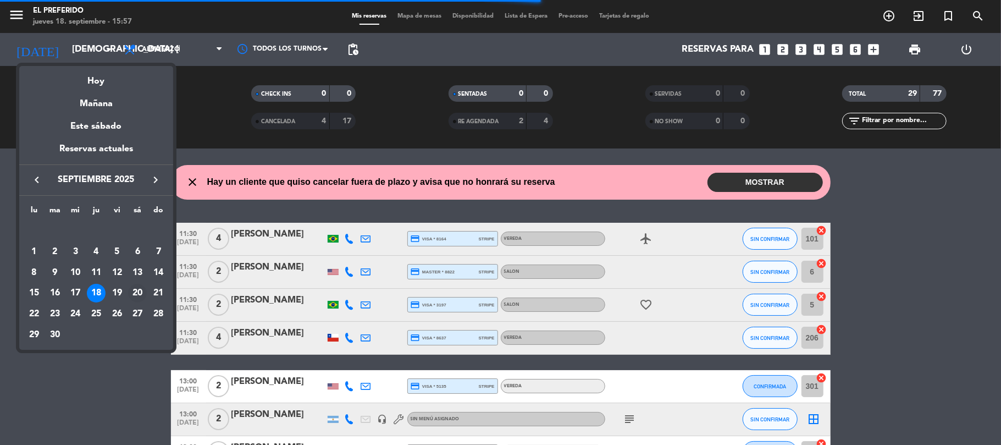
click at [144, 297] on div "20" at bounding box center [137, 293] width 19 height 19
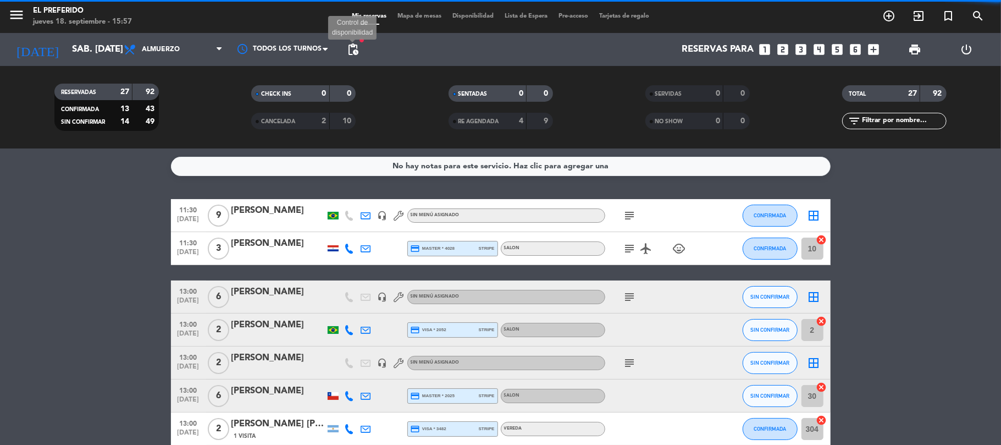
click at [359, 49] on span "pending_actions" at bounding box center [352, 49] width 13 height 13
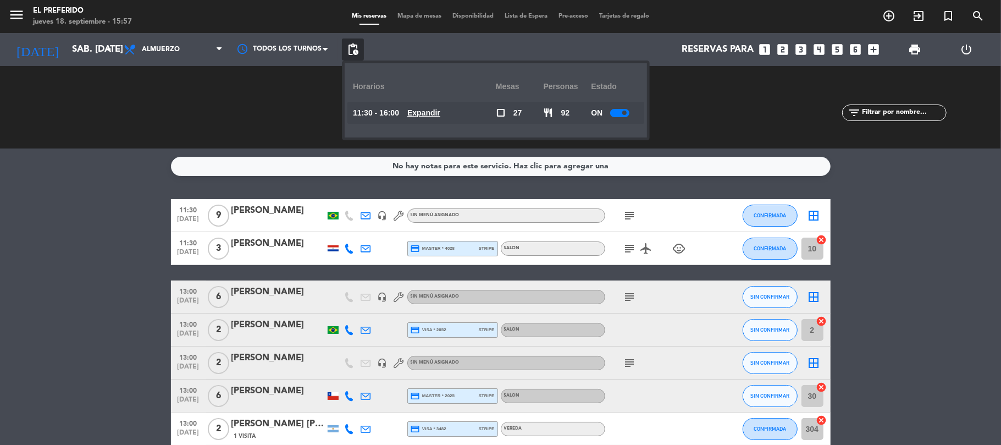
click at [428, 115] on u "Expandir" at bounding box center [424, 112] width 33 height 9
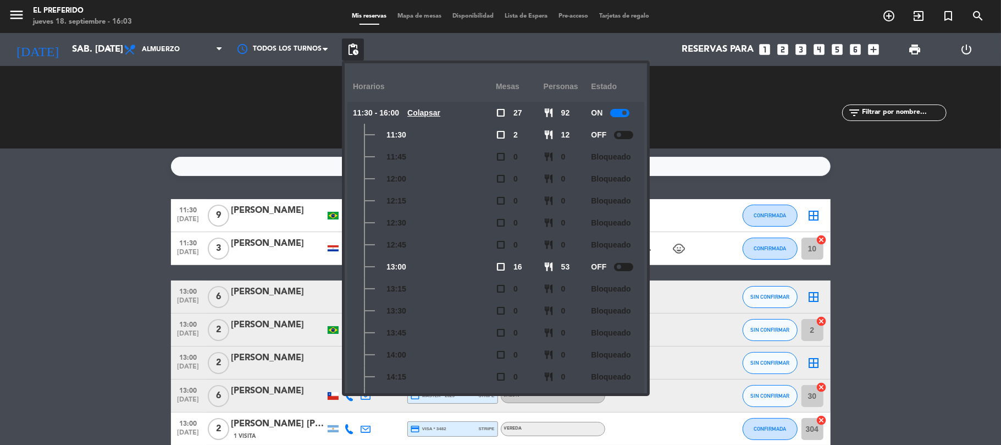
click at [99, 181] on div "No hay notas para este servicio. Haz clic para agregar una 11:30 sep. 20 9 Gabr…" at bounding box center [500, 296] width 1001 height 296
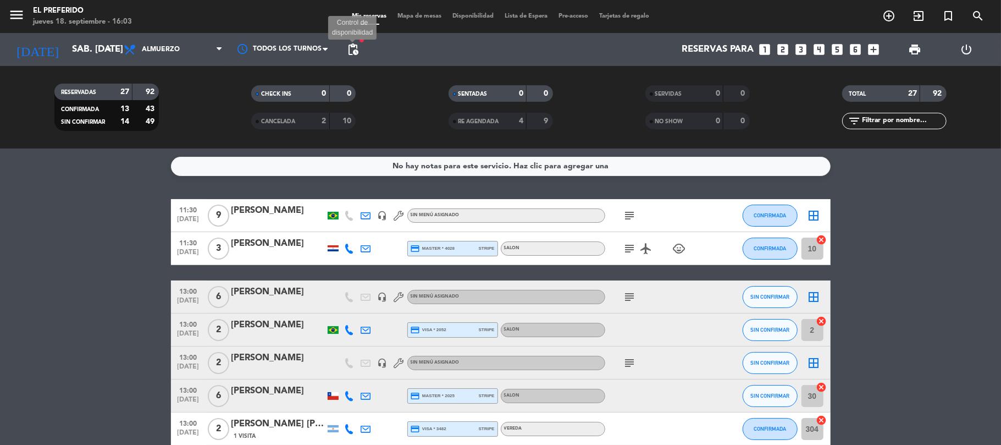
click at [350, 52] on span "pending_actions" at bounding box center [352, 49] width 13 height 13
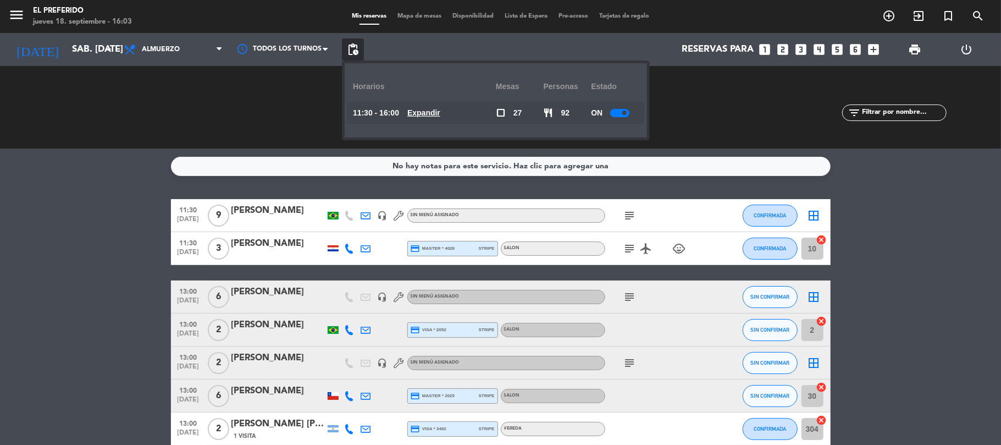
click at [438, 108] on u "Expandir" at bounding box center [424, 112] width 33 height 9
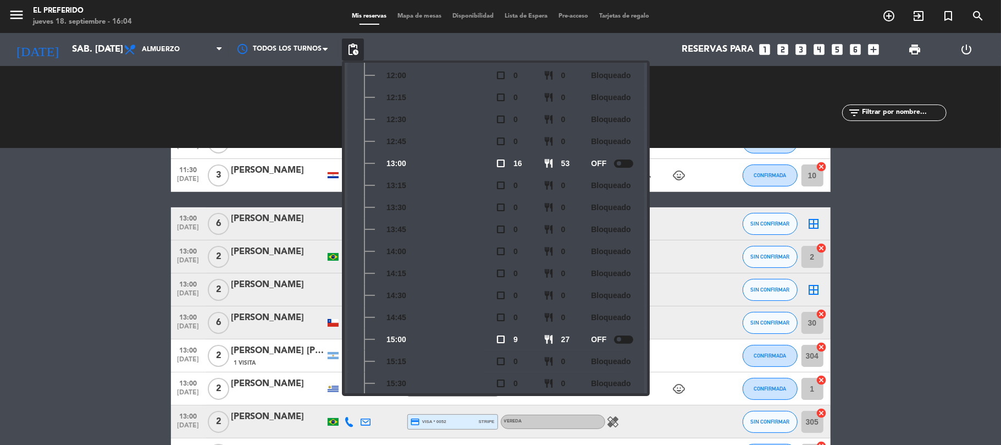
scroll to position [162, 0]
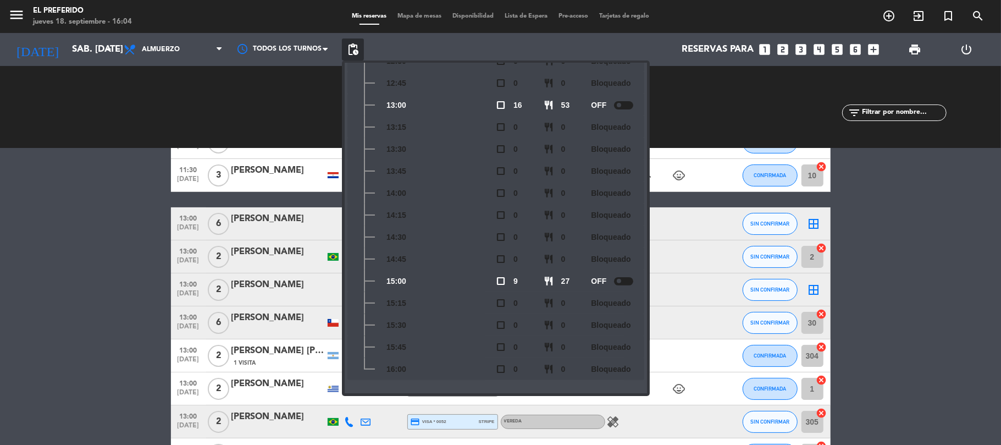
click at [625, 280] on div at bounding box center [623, 281] width 19 height 8
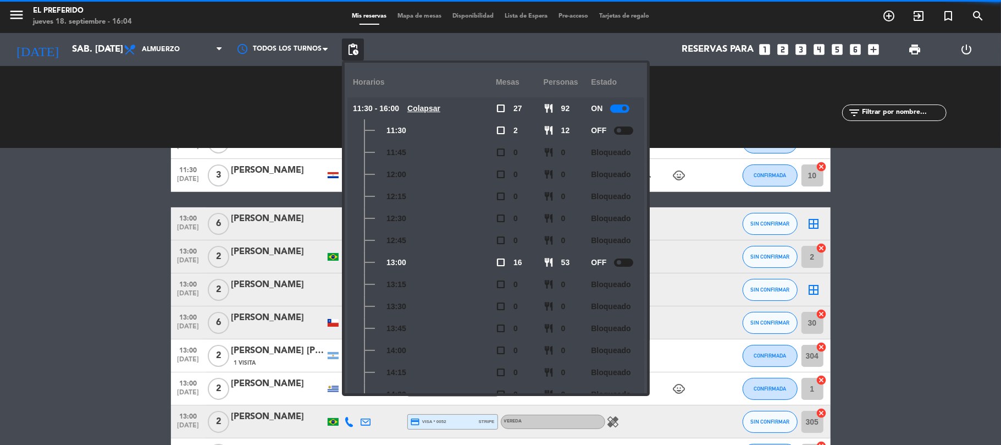
scroll to position [0, 0]
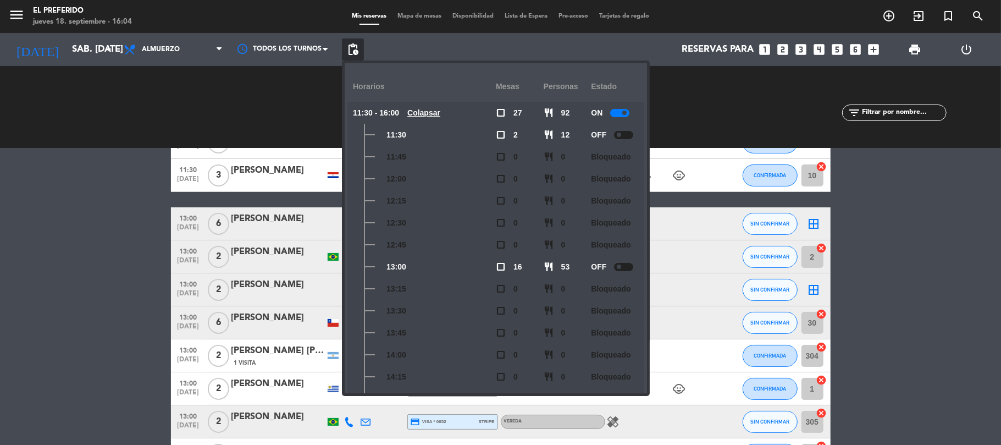
click at [621, 133] on span at bounding box center [619, 135] width 4 height 4
click at [357, 53] on span "pending_actions" at bounding box center [352, 49] width 13 height 13
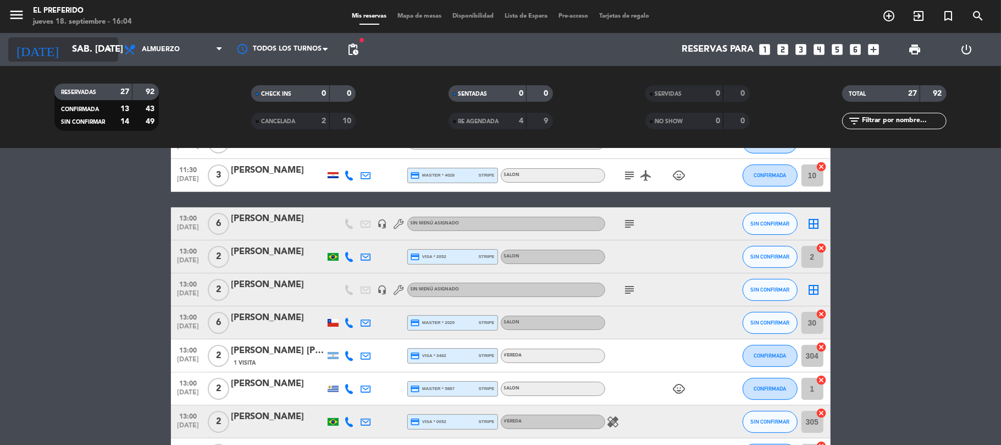
click at [97, 52] on input "sáb. 20 sep." at bounding box center [126, 49] width 119 height 21
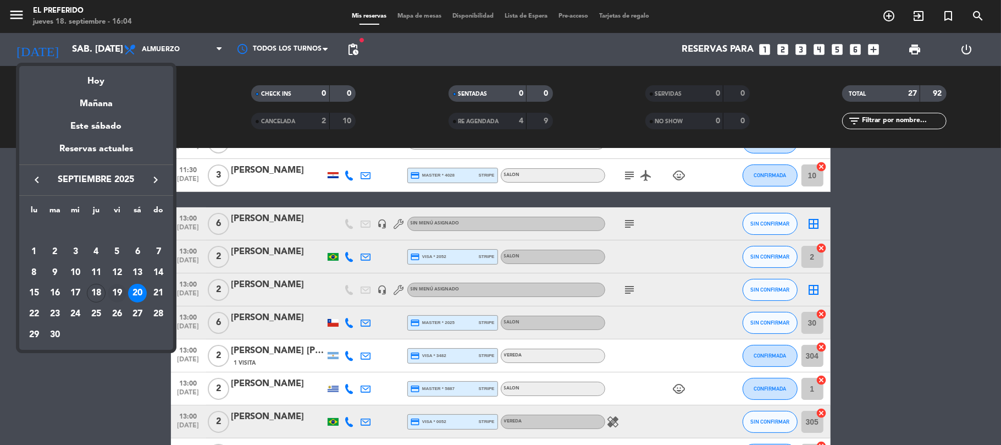
click at [118, 293] on div "19" at bounding box center [117, 293] width 19 height 19
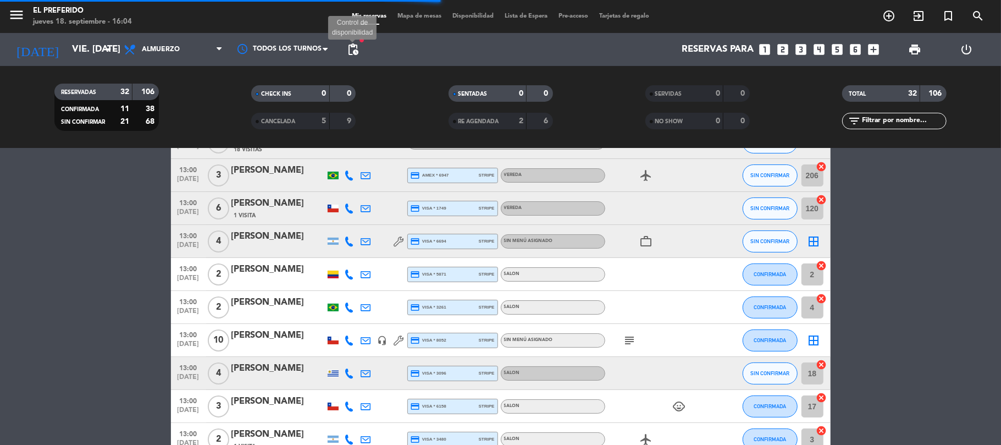
click at [352, 51] on span "pending_actions" at bounding box center [352, 49] width 13 height 13
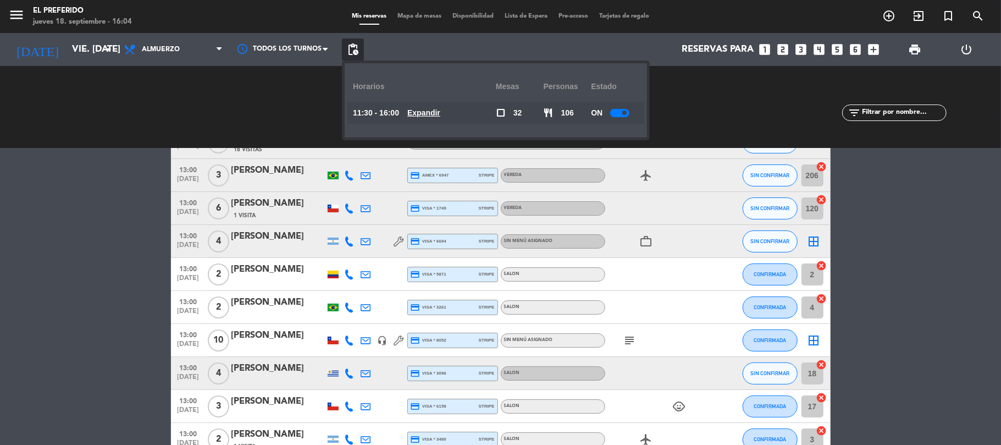
click at [428, 112] on u "Expandir" at bounding box center [424, 112] width 33 height 9
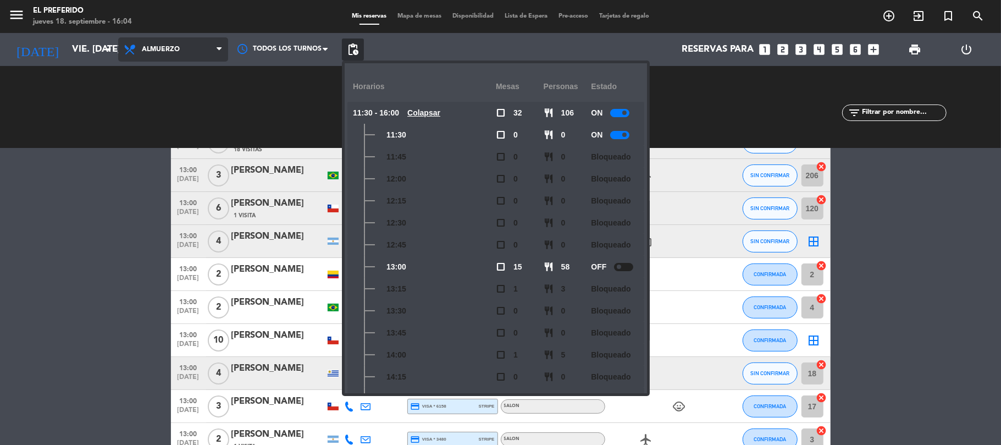
click at [144, 44] on span "Almuerzo" at bounding box center [173, 49] width 110 height 24
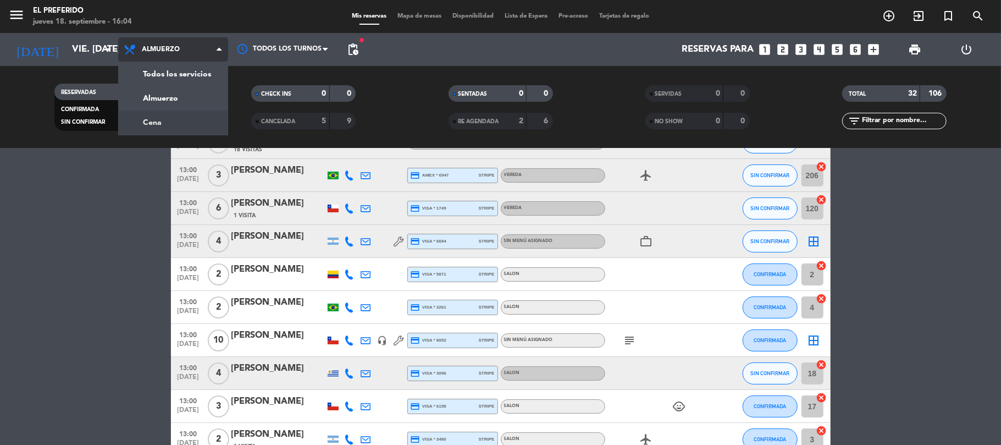
click at [177, 128] on div "menu El Preferido jueves 18. septiembre - 16:04 Mis reservas Mapa de mesas Disp…" at bounding box center [500, 74] width 1001 height 148
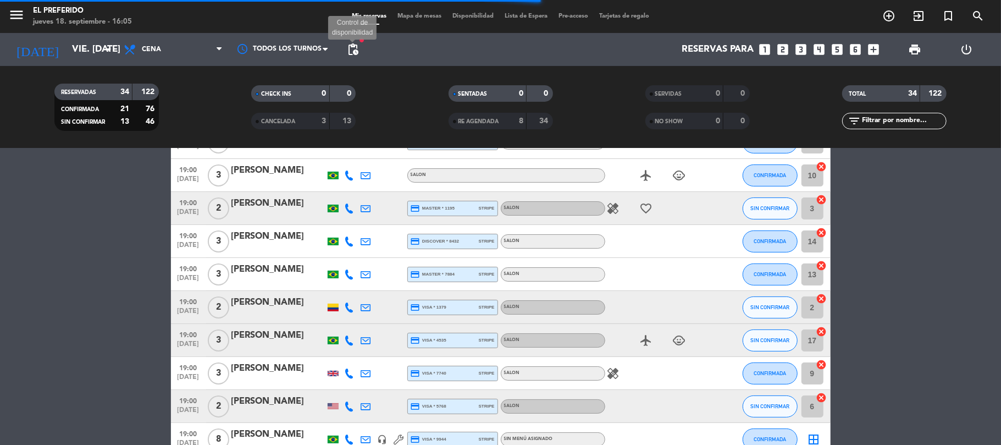
click at [357, 45] on span "pending_actions" at bounding box center [352, 49] width 13 height 13
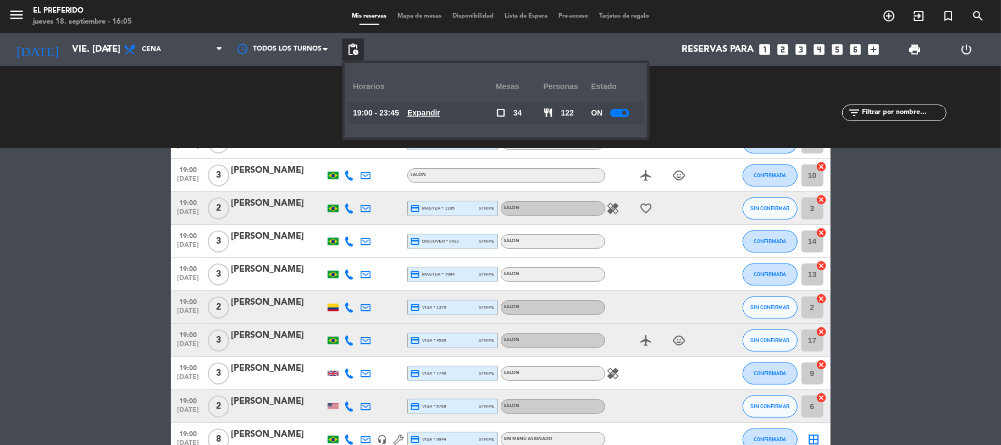
click at [441, 114] on u "Expandir" at bounding box center [424, 112] width 33 height 9
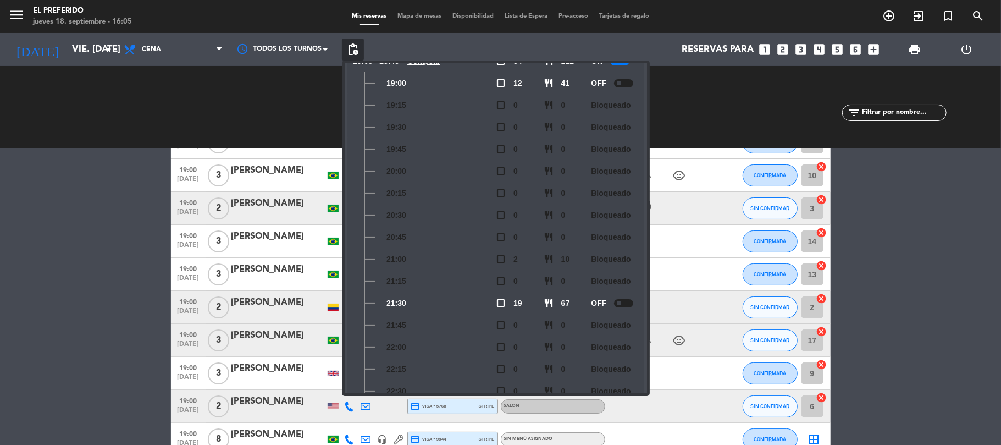
scroll to position [184, 0]
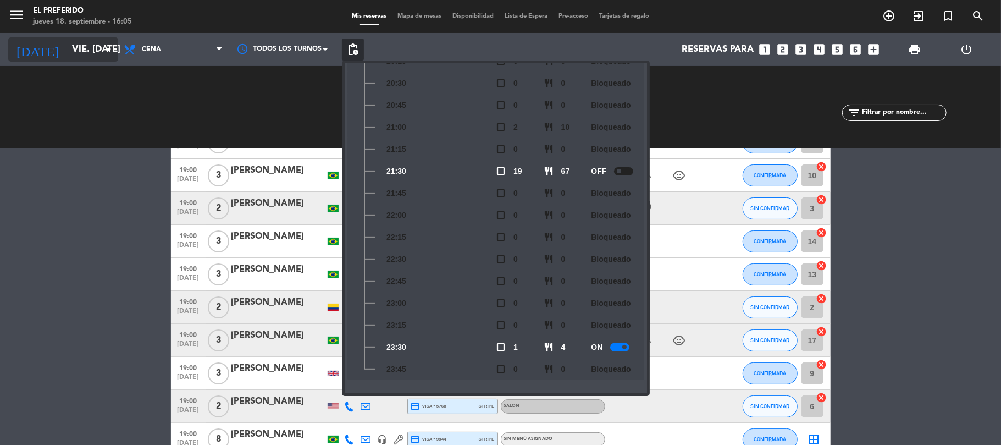
click at [104, 49] on icon "arrow_drop_down" at bounding box center [108, 49] width 13 height 13
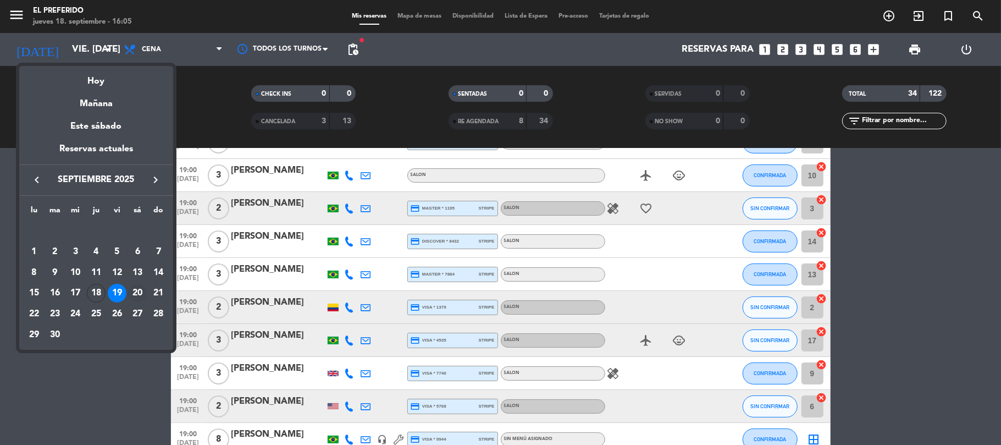
click at [142, 286] on div "20" at bounding box center [137, 293] width 19 height 19
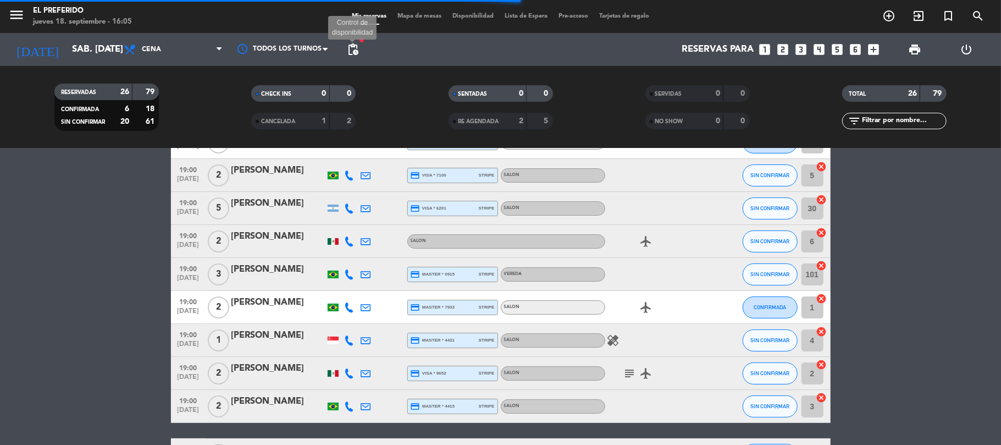
click at [355, 45] on span "pending_actions" at bounding box center [352, 49] width 13 height 13
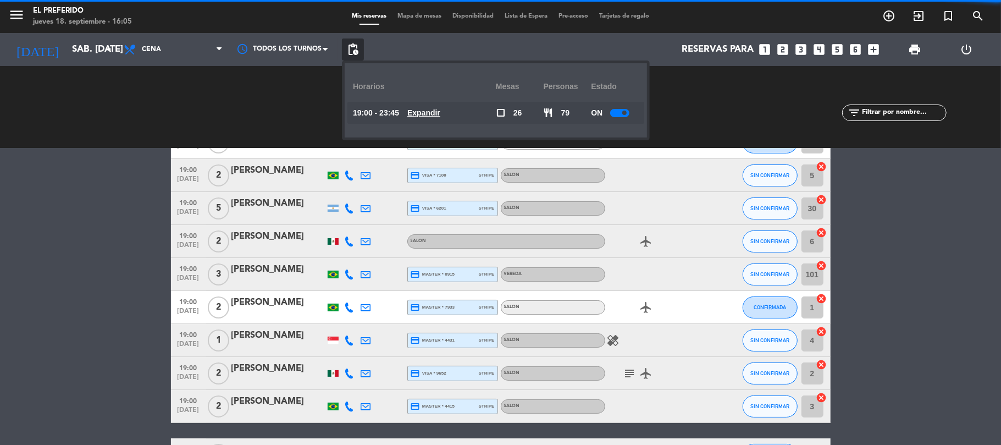
click at [441, 117] on u "Expandir" at bounding box center [424, 112] width 33 height 9
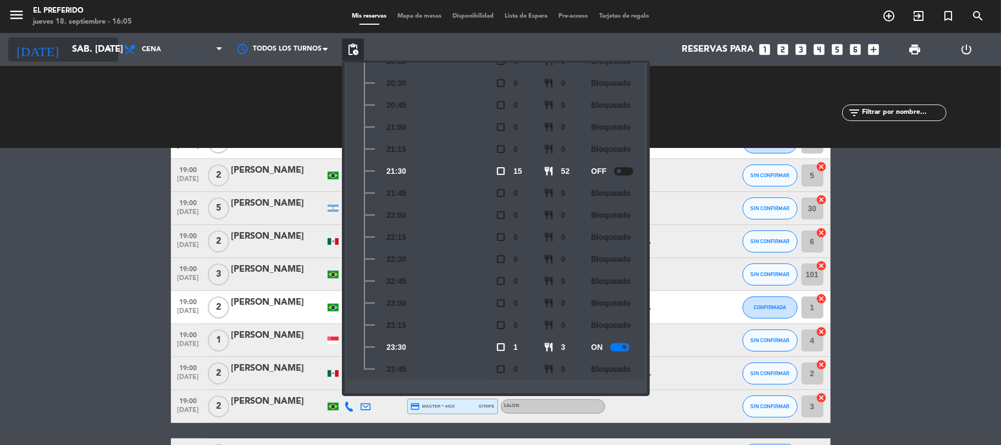
click at [101, 49] on input "sáb. 20 sep." at bounding box center [126, 49] width 119 height 21
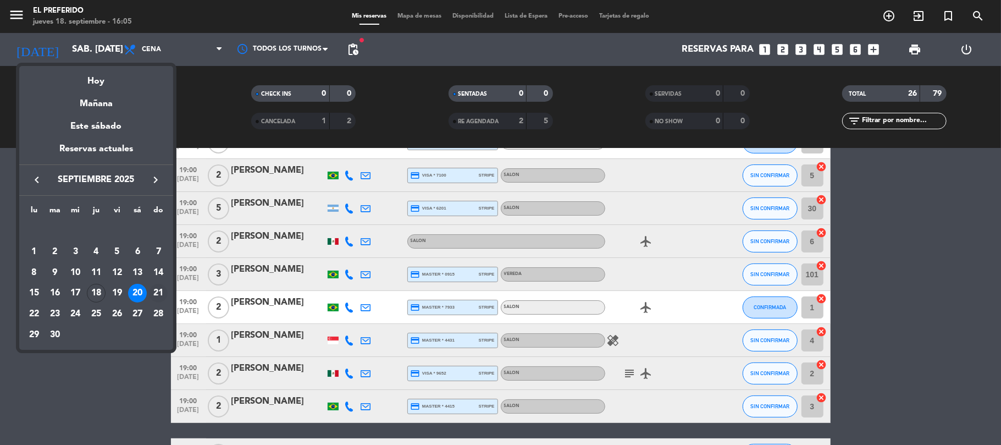
click at [155, 293] on div "21" at bounding box center [158, 293] width 19 height 19
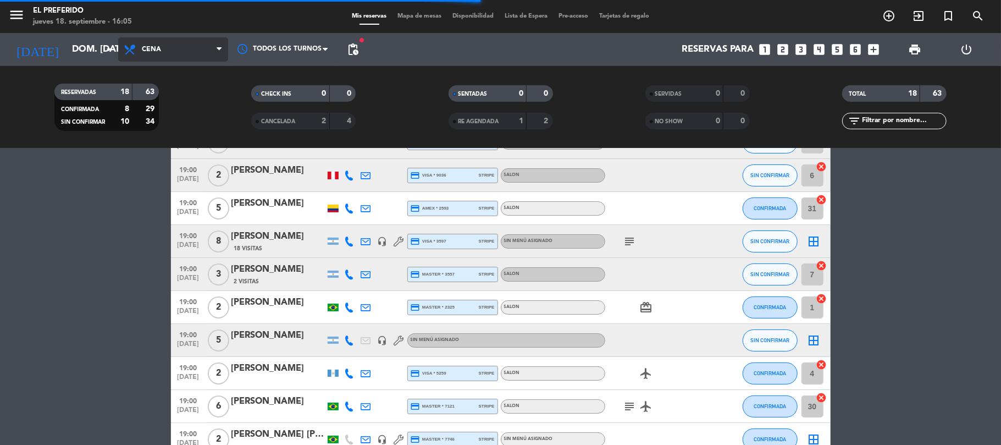
click at [208, 51] on span "Cena" at bounding box center [173, 49] width 110 height 24
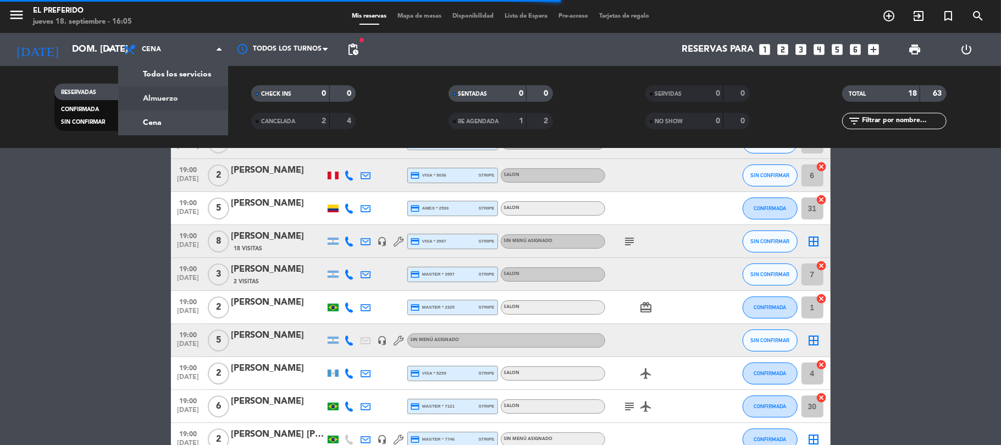
click at [201, 97] on div "menu El Preferido jueves 18. septiembre - 16:05 Mis reservas Mapa de mesas Disp…" at bounding box center [500, 74] width 1001 height 148
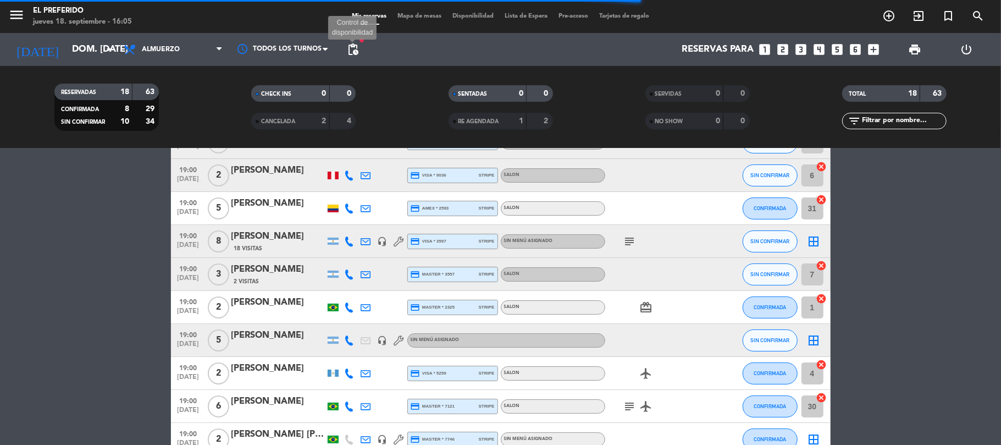
click at [353, 51] on span "pending_actions" at bounding box center [352, 49] width 13 height 13
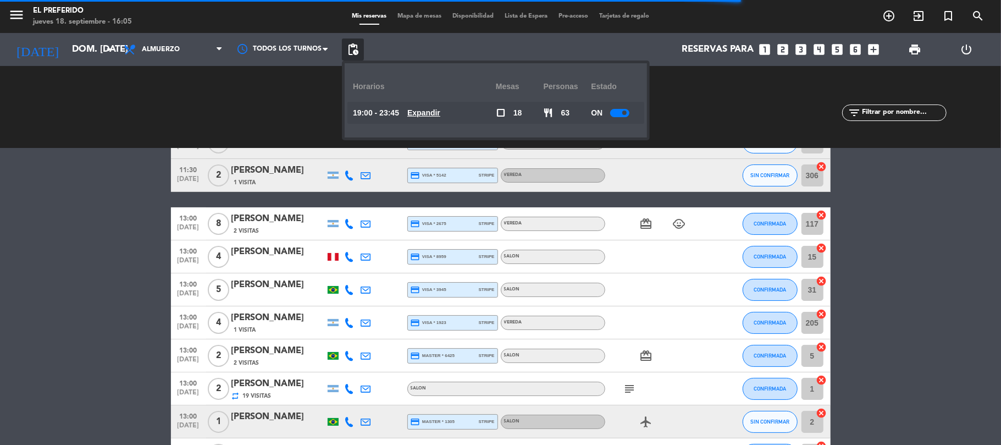
click at [430, 114] on u "Expandir" at bounding box center [424, 112] width 33 height 9
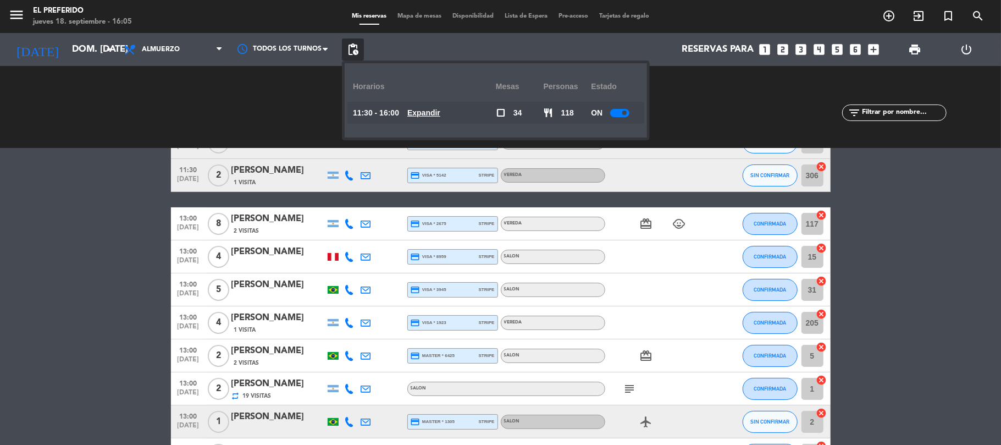
click at [434, 108] on u "Expandir" at bounding box center [424, 112] width 33 height 9
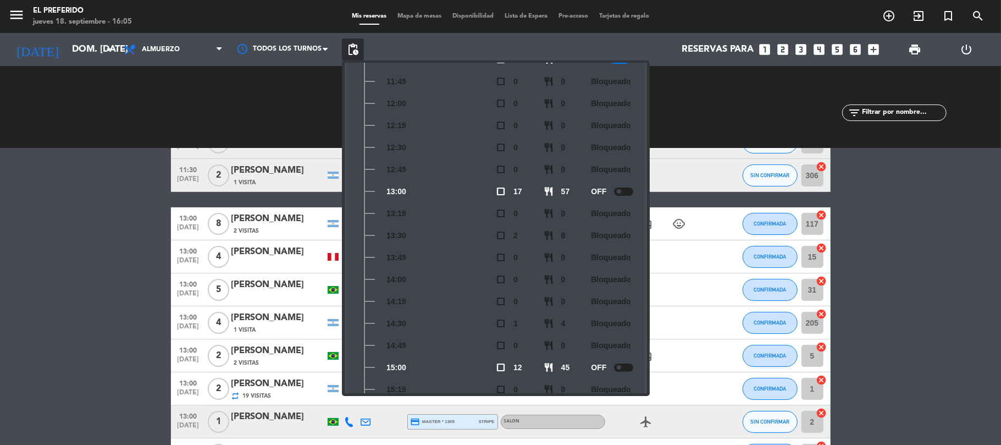
scroll to position [0, 0]
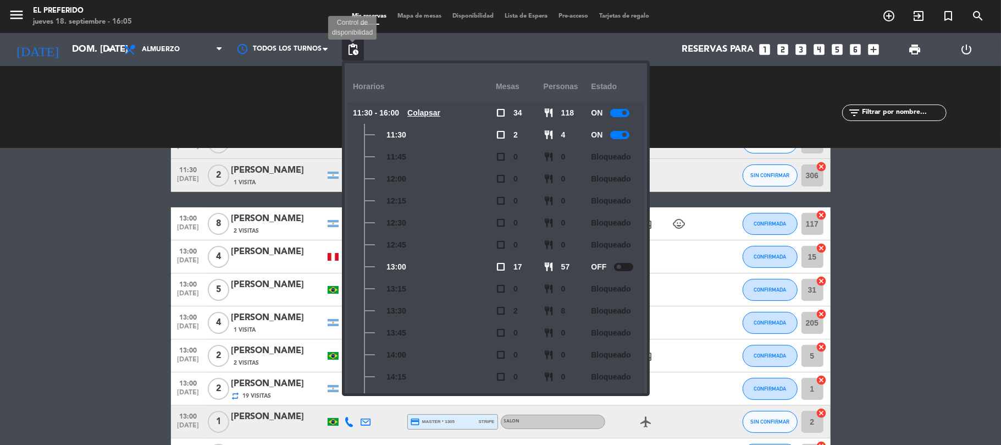
click at [356, 51] on span "pending_actions" at bounding box center [352, 49] width 13 height 13
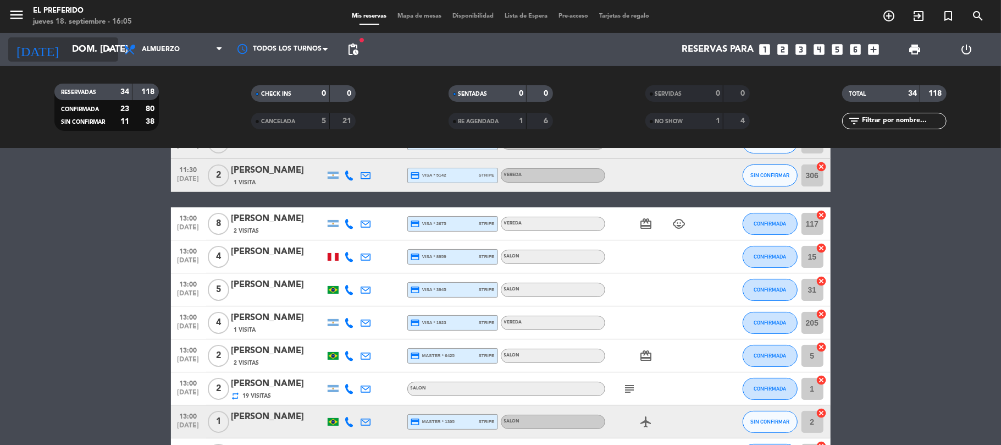
click at [113, 51] on icon "arrow_drop_down" at bounding box center [108, 49] width 13 height 13
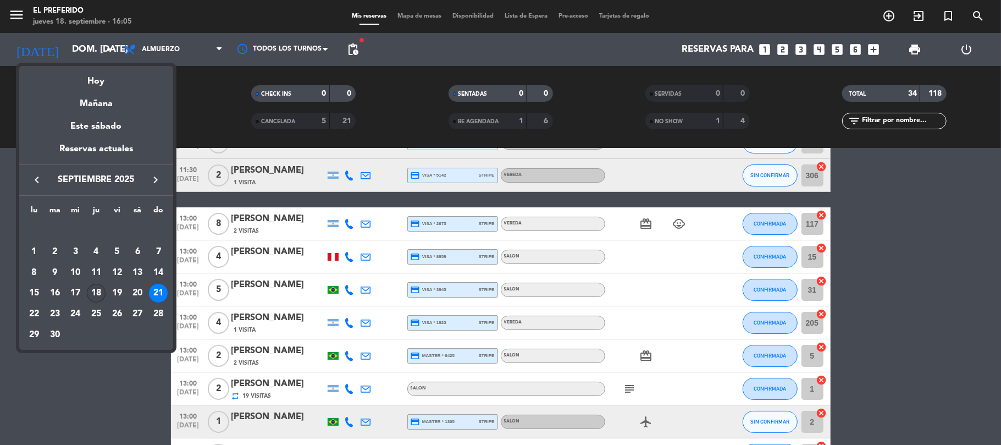
click at [95, 299] on div "18" at bounding box center [96, 293] width 19 height 19
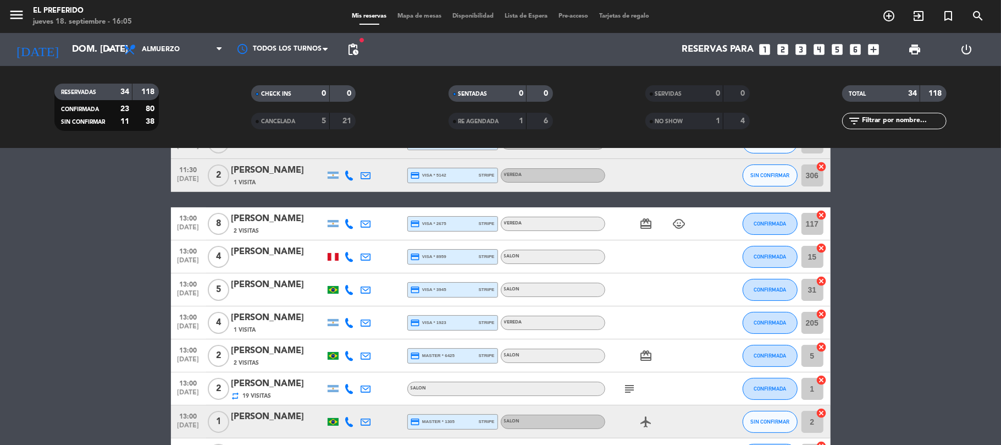
type input "[DEMOGRAPHIC_DATA] [DATE]"
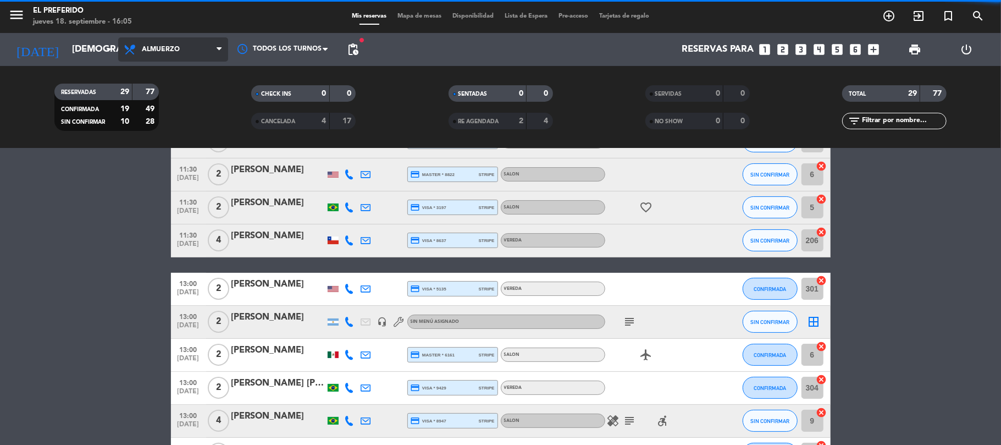
click at [207, 43] on span "Almuerzo" at bounding box center [173, 49] width 110 height 24
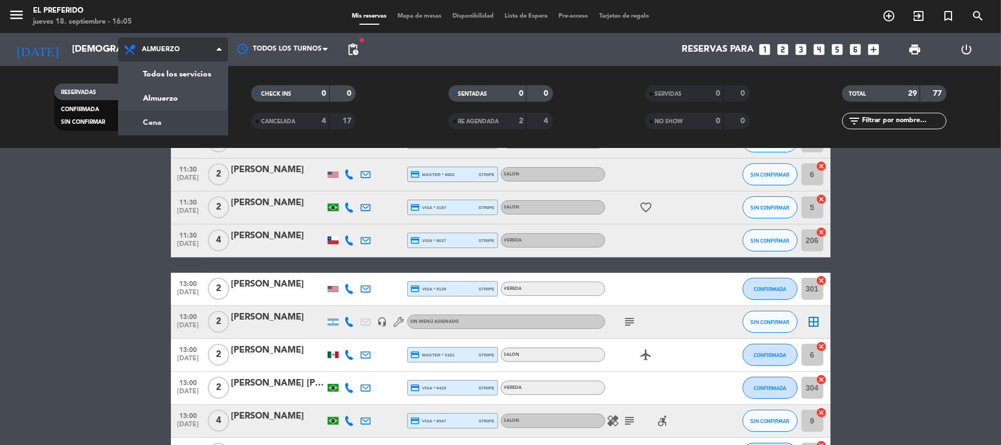
click at [201, 122] on div "menu El Preferido jueves 18. septiembre - 16:05 Mis reservas Mapa de mesas Disp…" at bounding box center [500, 74] width 1001 height 148
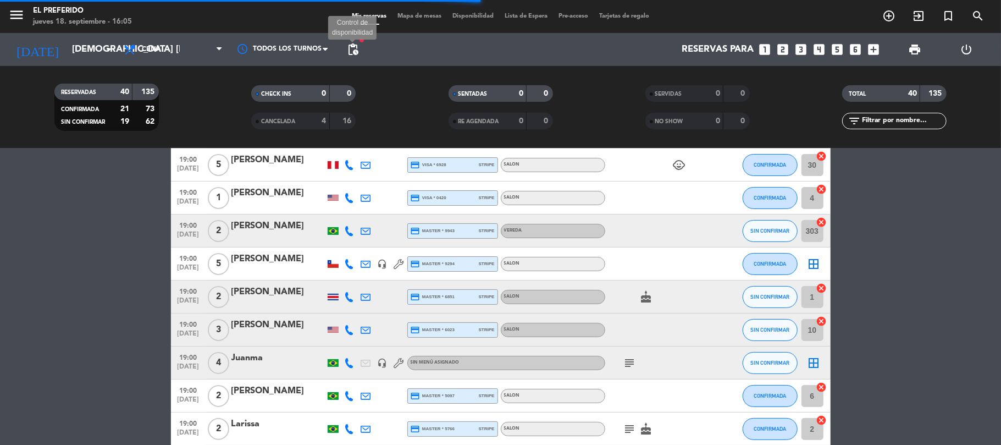
scroll to position [73, 0]
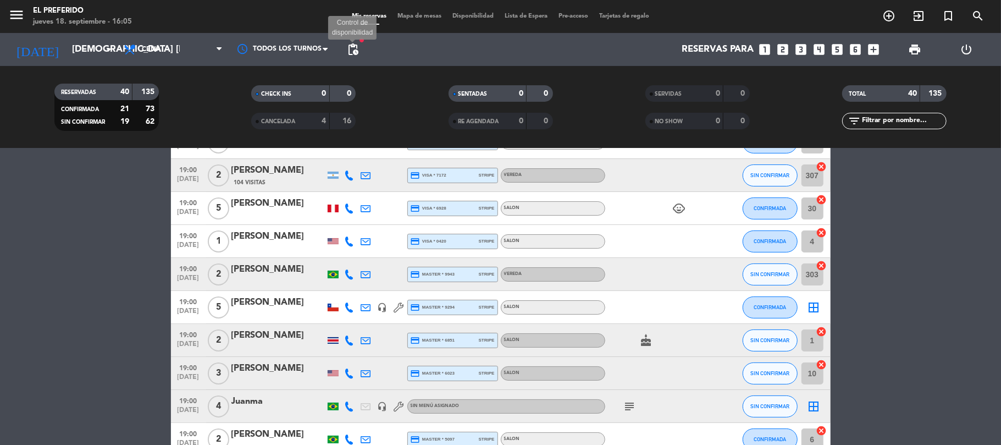
click at [350, 48] on span "pending_actions" at bounding box center [352, 49] width 13 height 13
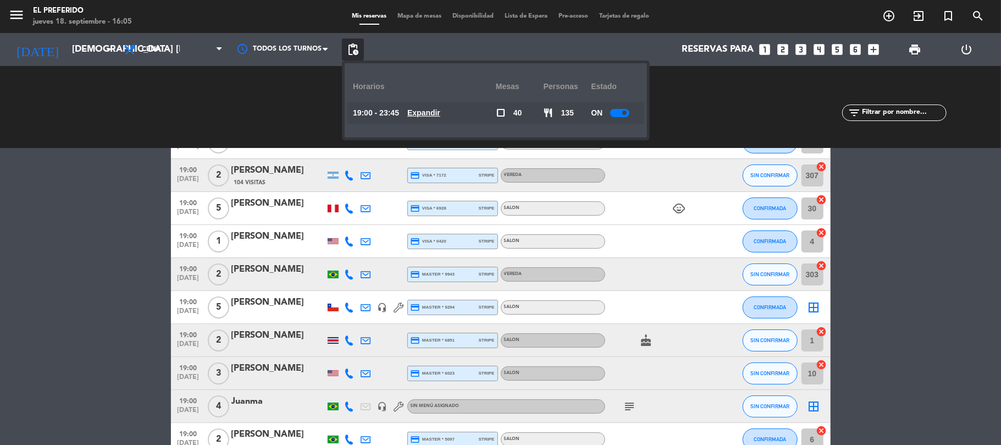
drag, startPoint x: 437, startPoint y: 108, endPoint x: 444, endPoint y: 111, distance: 8.0
click at [437, 108] on u "Expandir" at bounding box center [424, 112] width 33 height 9
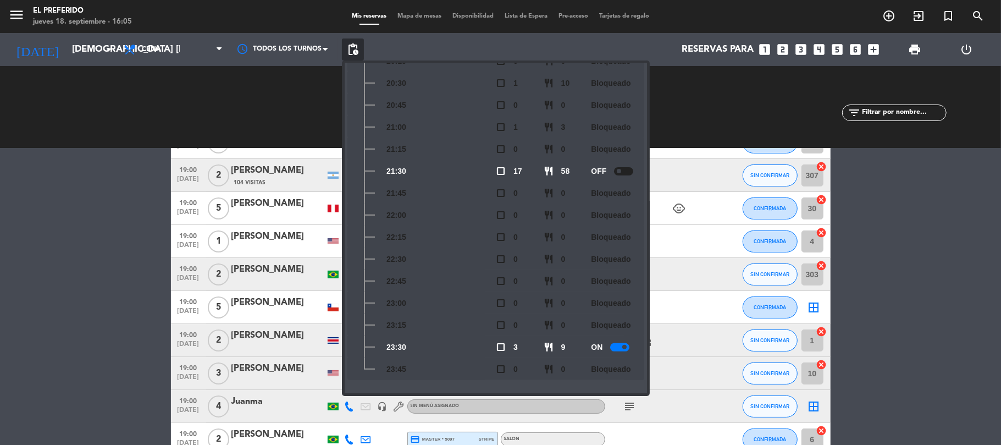
scroll to position [0, 0]
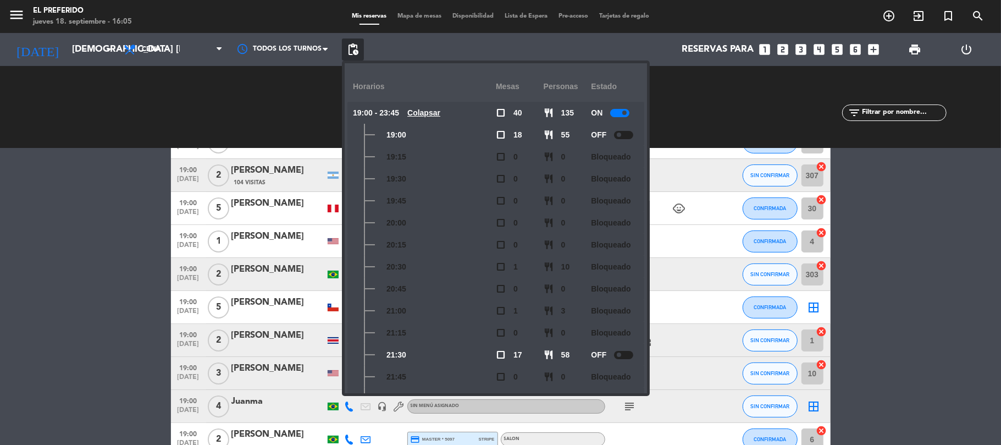
click at [713, 125] on div "SERVIDAS 0 0 NO SHOW 0 0" at bounding box center [697, 107] width 197 height 60
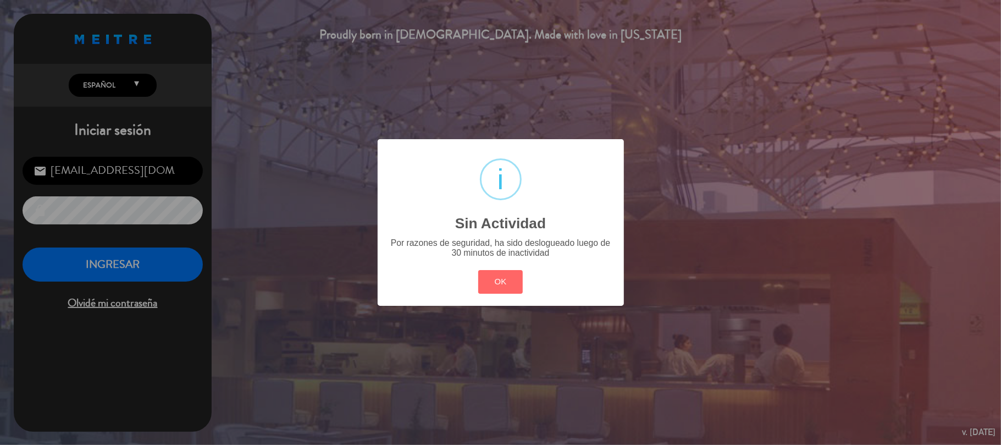
click at [495, 261] on div "? ! i Sin Actividad × Por razones de seguridad, ha sido deslogueado luego de 30…" at bounding box center [501, 222] width 246 height 166
click at [507, 280] on button "OK" at bounding box center [500, 282] width 45 height 24
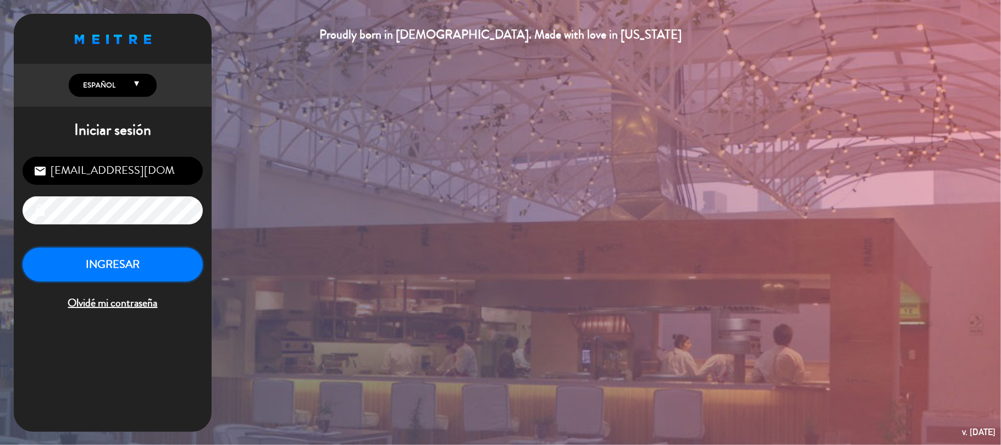
click at [167, 271] on button "INGRESAR" at bounding box center [113, 264] width 180 height 35
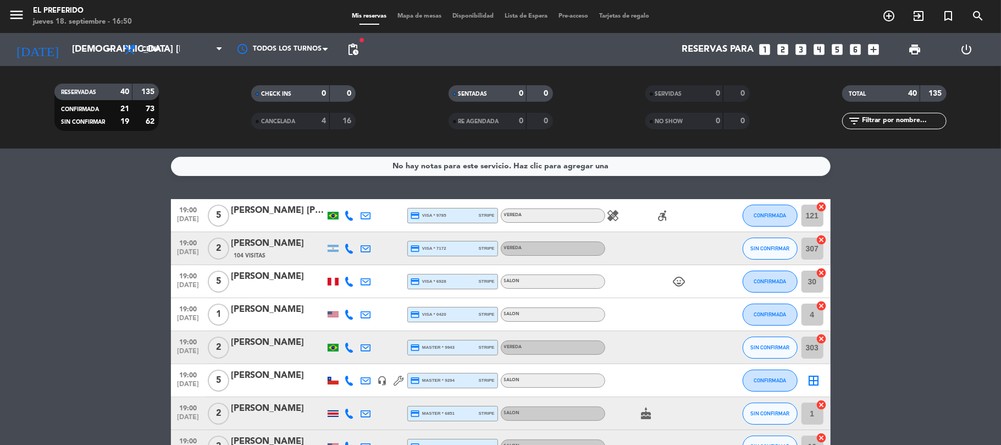
click at [843, 49] on icon "looks_5" at bounding box center [838, 49] width 14 height 14
